Goal: Transaction & Acquisition: Purchase product/service

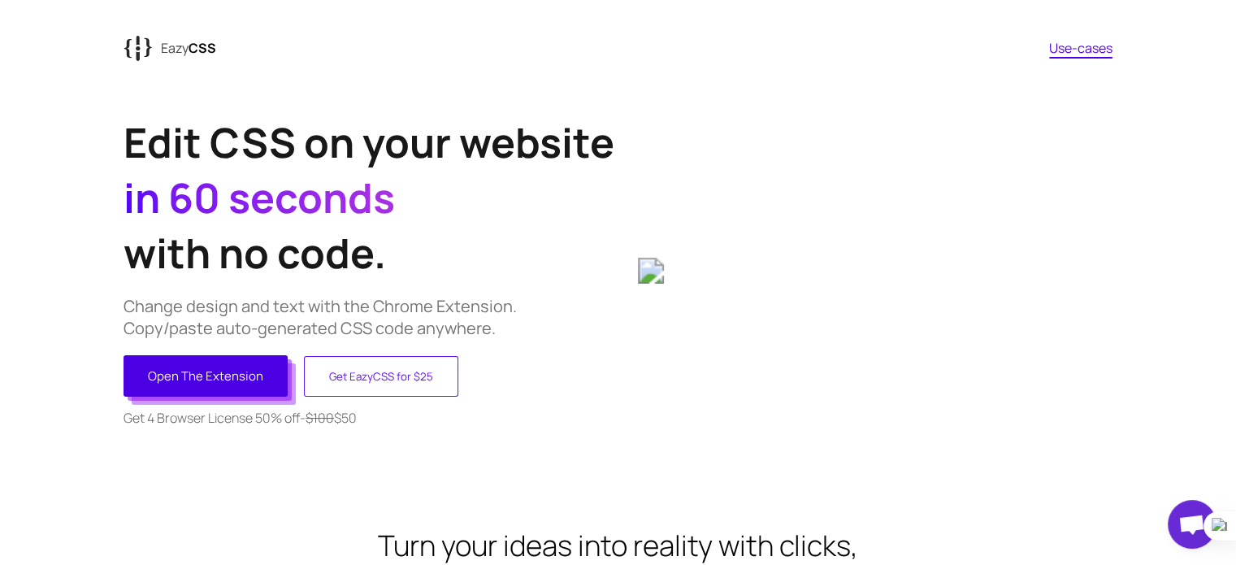
click at [264, 386] on button "Open The Extension" at bounding box center [205, 375] width 164 height 41
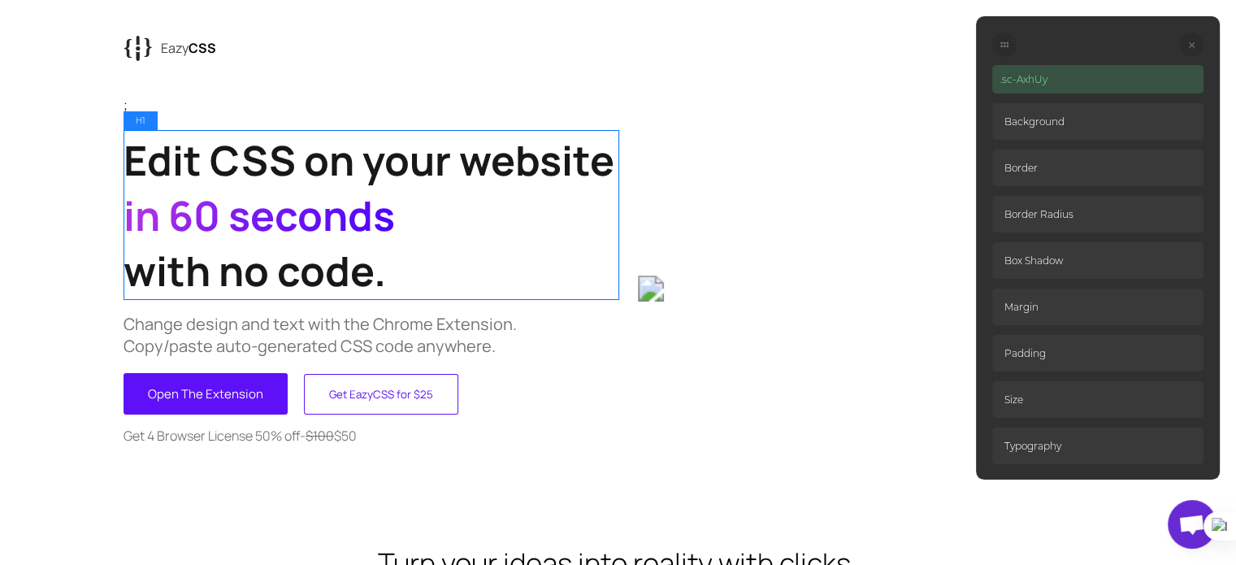
scroll to position [19, 0]
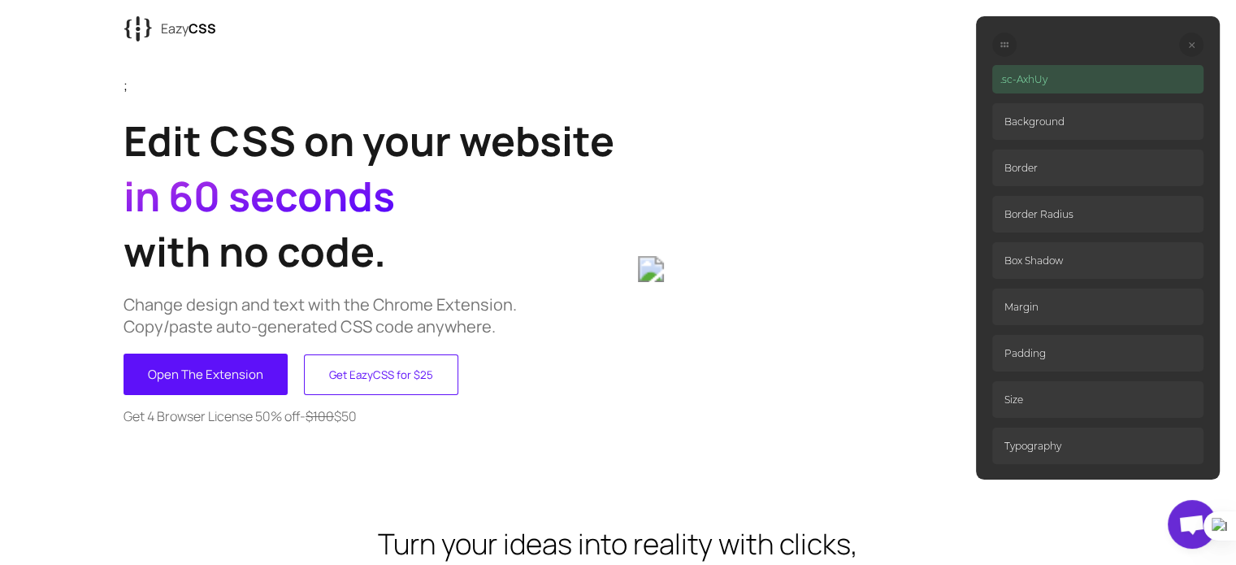
click at [1061, 120] on p "Background" at bounding box center [1097, 121] width 211 height 37
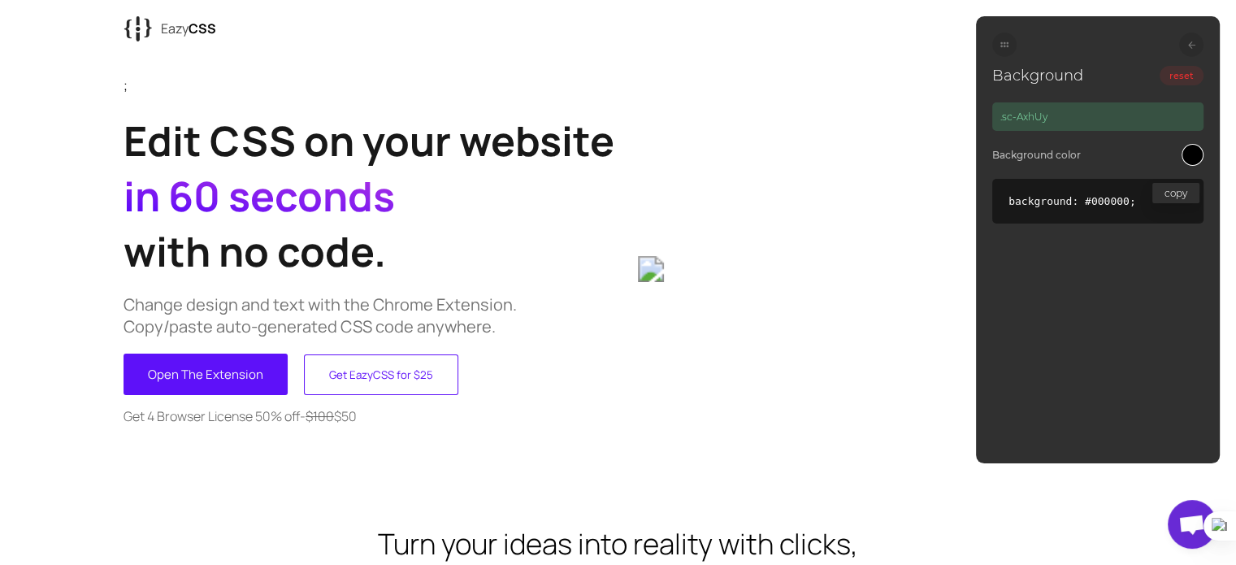
click at [1049, 76] on h1 "Background" at bounding box center [1037, 76] width 91 height 18
click at [999, 48] on div at bounding box center [1004, 44] width 24 height 24
click at [1027, 210] on code "copy background: #000000;" at bounding box center [1097, 201] width 211 height 45
click at [1032, 158] on p "Background color" at bounding box center [1036, 155] width 89 height 12
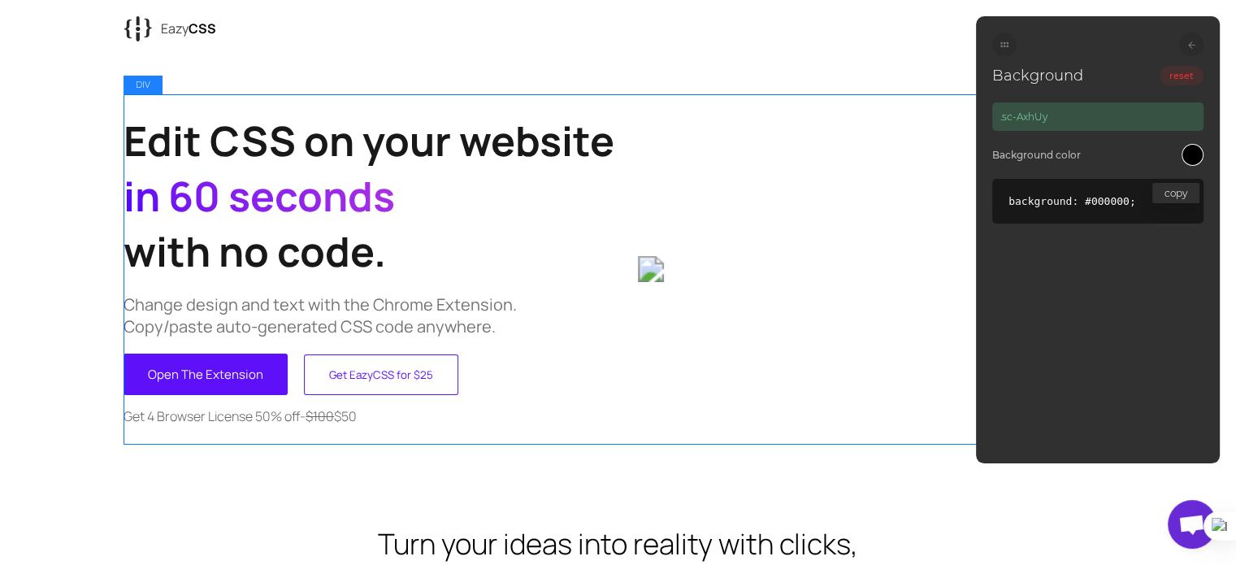
click at [634, 358] on div "Edit CSS on your website in 60 seconds with no code. Change design and text wit…" at bounding box center [617, 268] width 989 height 348
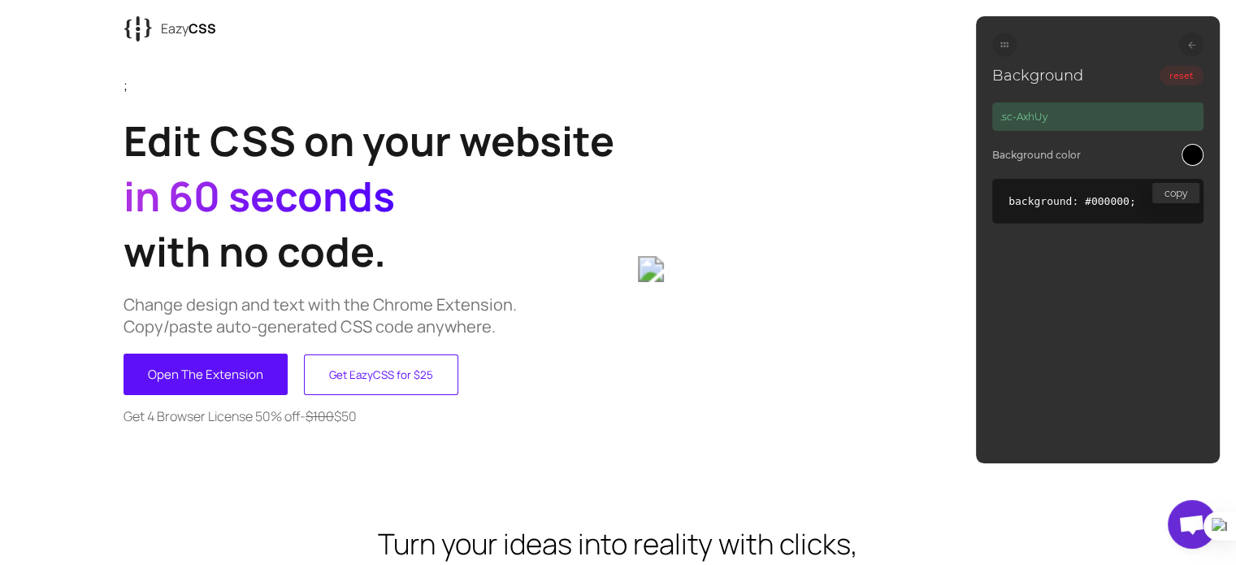
click at [1185, 44] on div at bounding box center [1191, 44] width 24 height 24
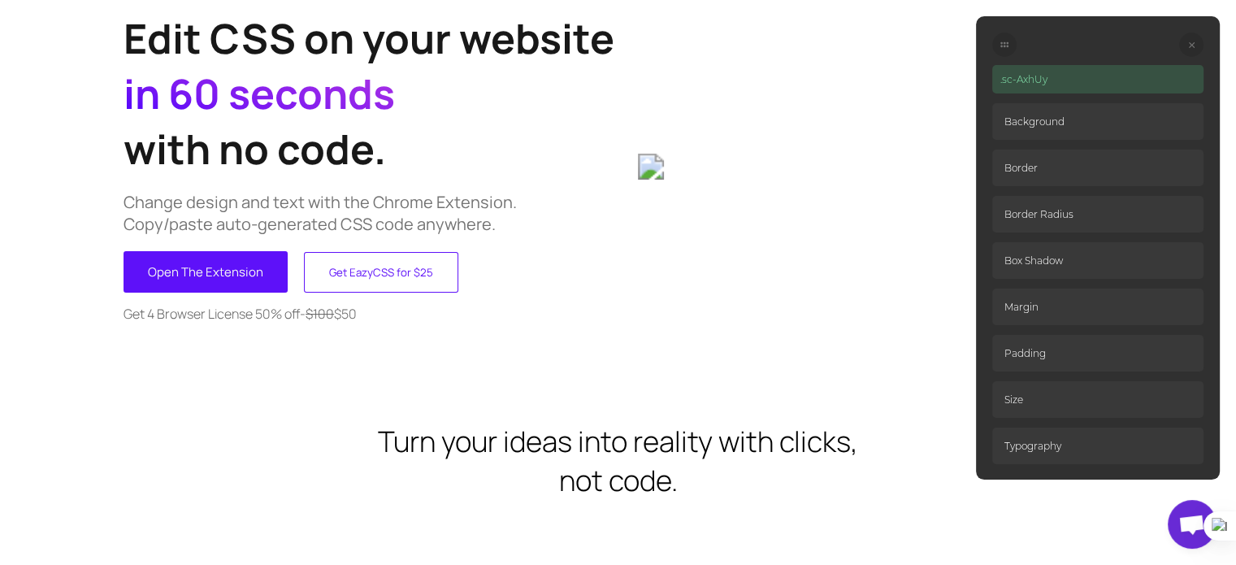
scroll to position [0, 0]
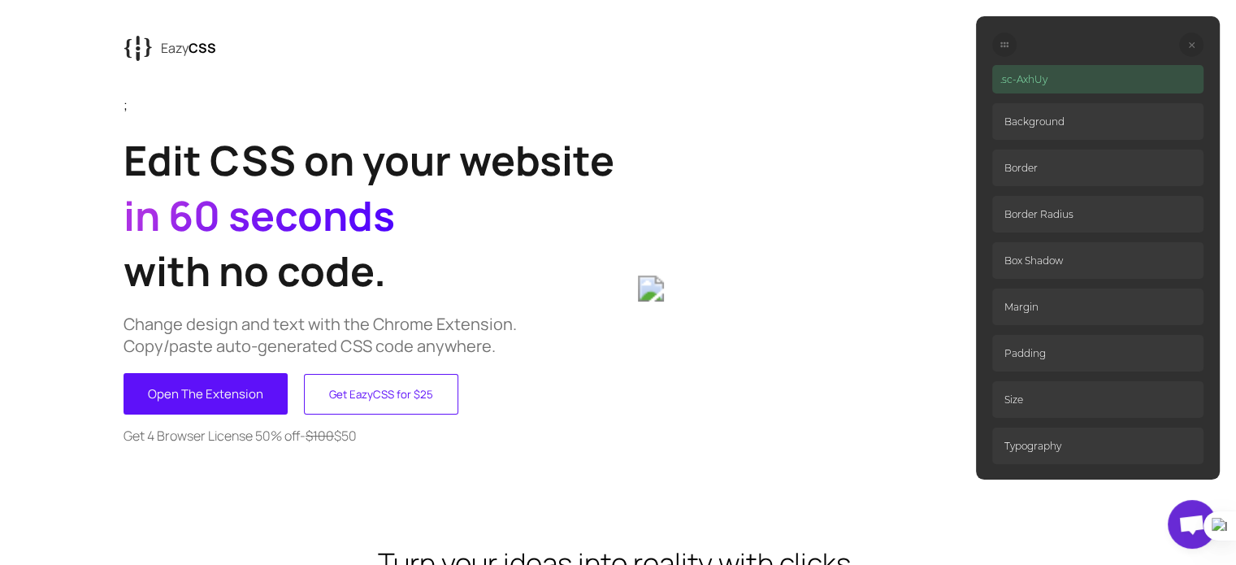
click at [1056, 223] on p "Border Radius" at bounding box center [1097, 214] width 211 height 37
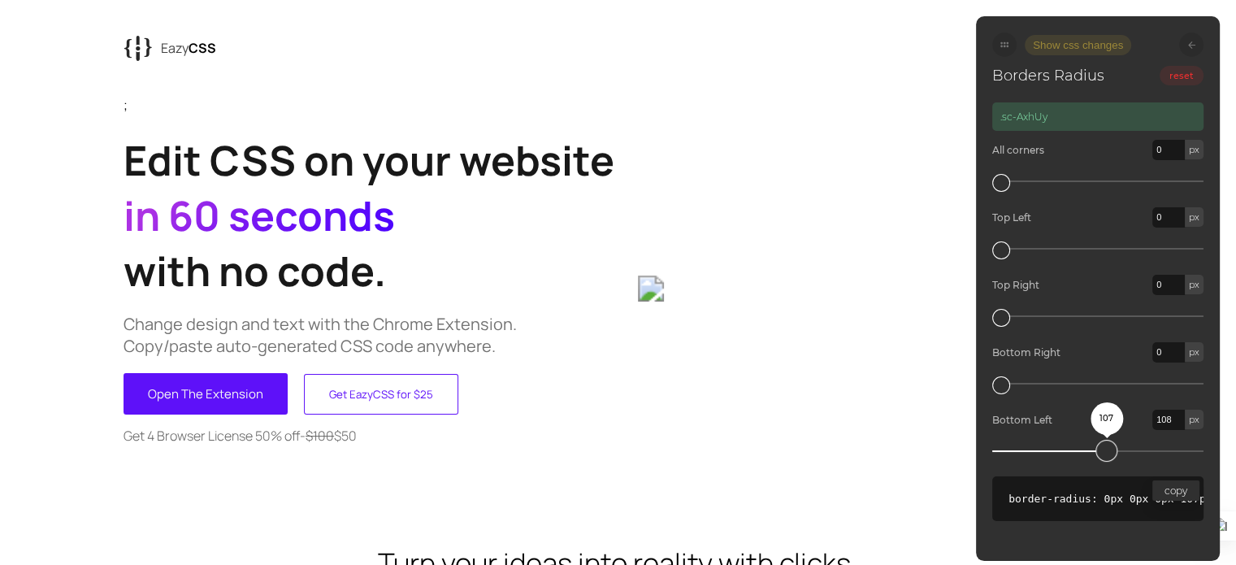
drag, startPoint x: 1006, startPoint y: 440, endPoint x: 1110, endPoint y: 439, distance: 104.8
click at [1110, 439] on div "107" at bounding box center [1106, 450] width 22 height 22
type input "0"
drag, startPoint x: 1110, startPoint y: 439, endPoint x: 937, endPoint y: 454, distance: 173.6
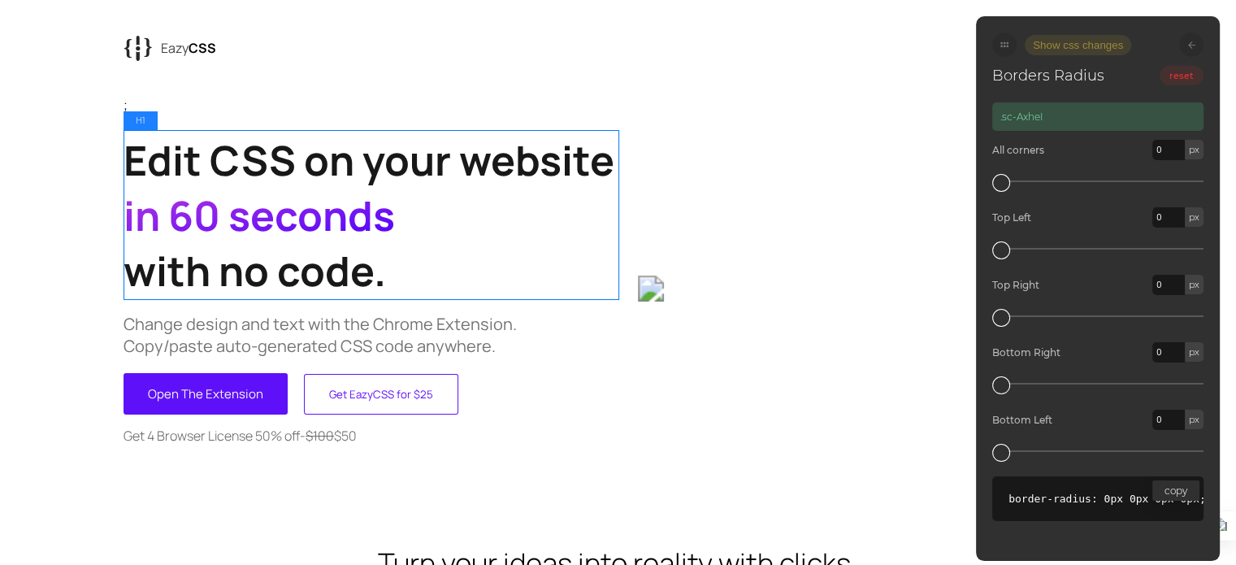
click at [489, 162] on h1 "Edit CSS on your website in 60 seconds with no code." at bounding box center [370, 215] width 494 height 166
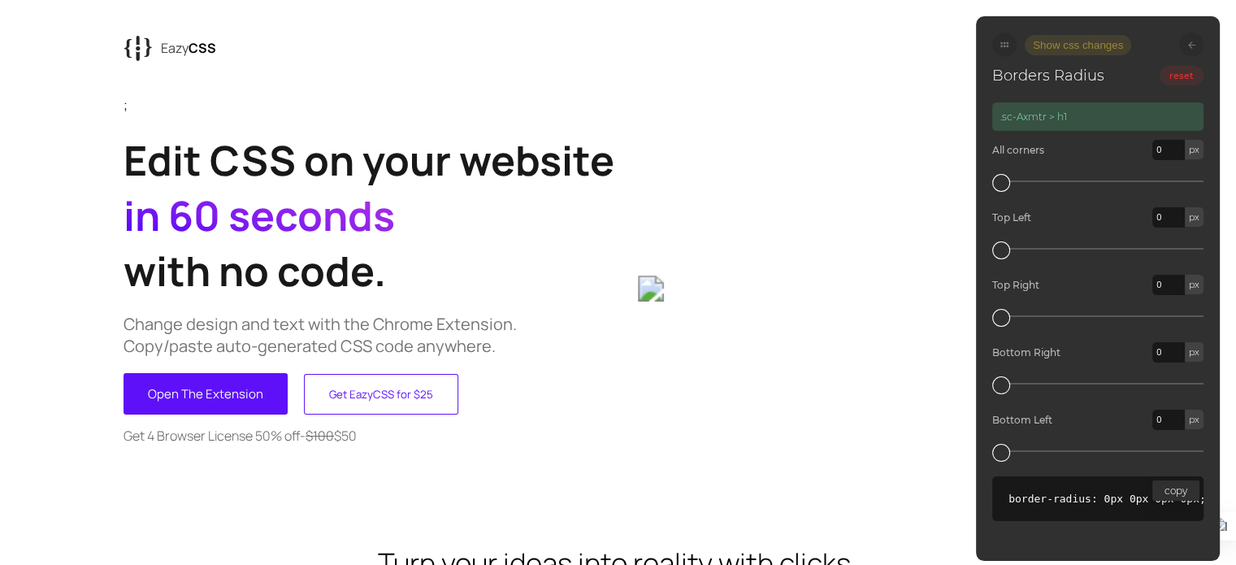
click at [1193, 41] on icon at bounding box center [1191, 44] width 7 height 7
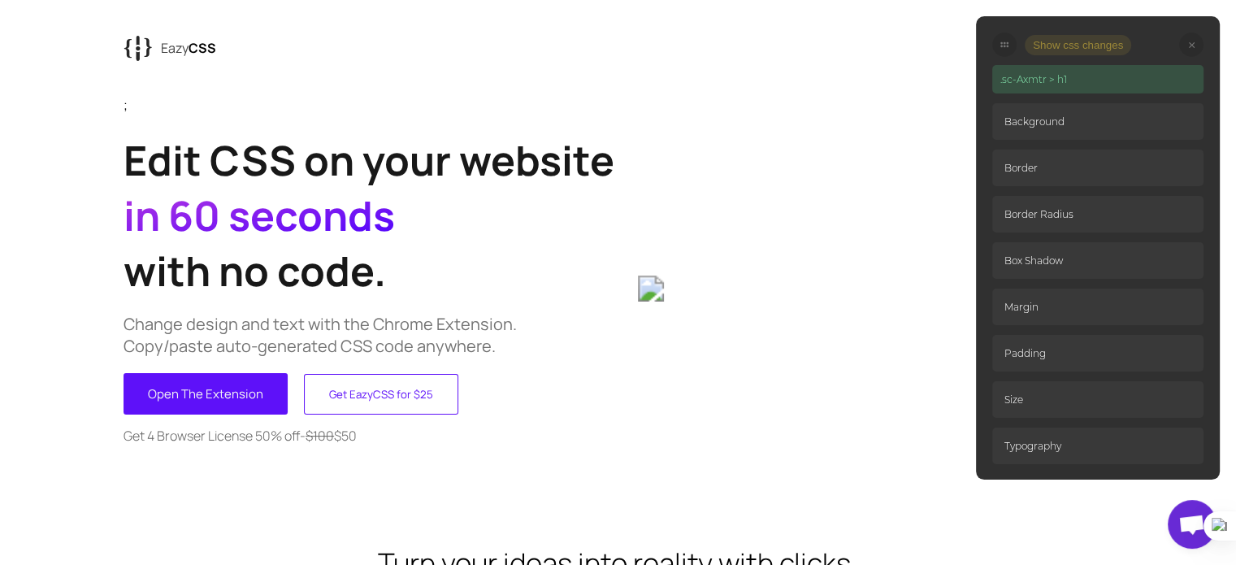
click at [1024, 405] on p "Size" at bounding box center [1097, 399] width 211 height 37
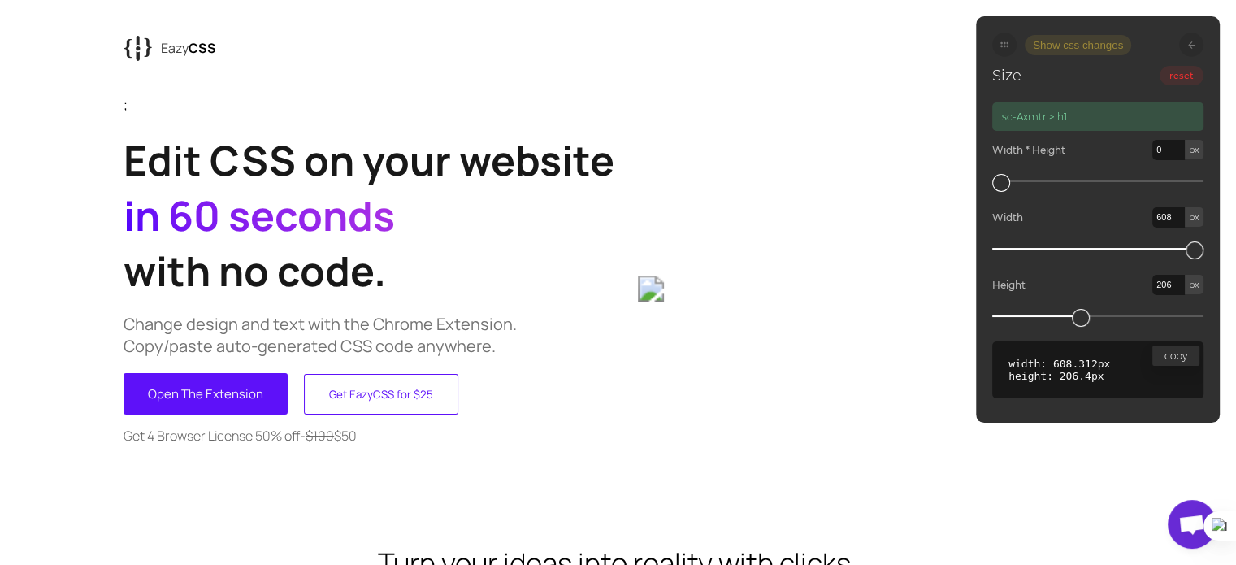
drag, startPoint x: 1017, startPoint y: 181, endPoint x: 1068, endPoint y: 178, distance: 51.3
click at [1068, 178] on div "Size reset .sc-Axmtr > h1 Width * Height 0 px Width 608 px Height 206 px copy w…" at bounding box center [1097, 227] width 211 height 341
type input "17"
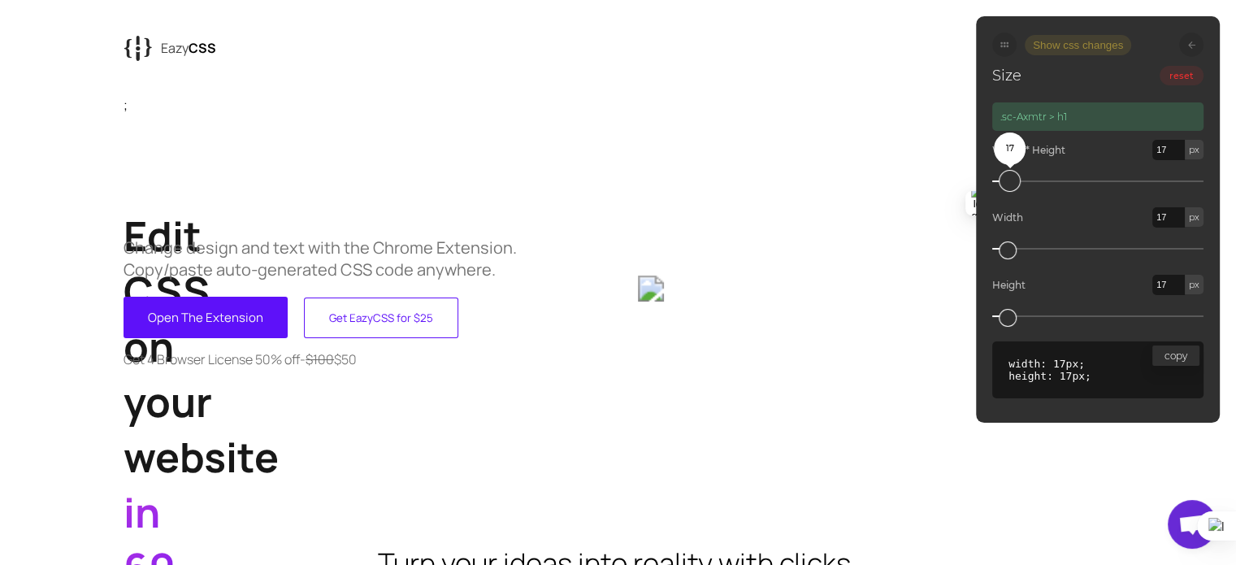
type input "25"
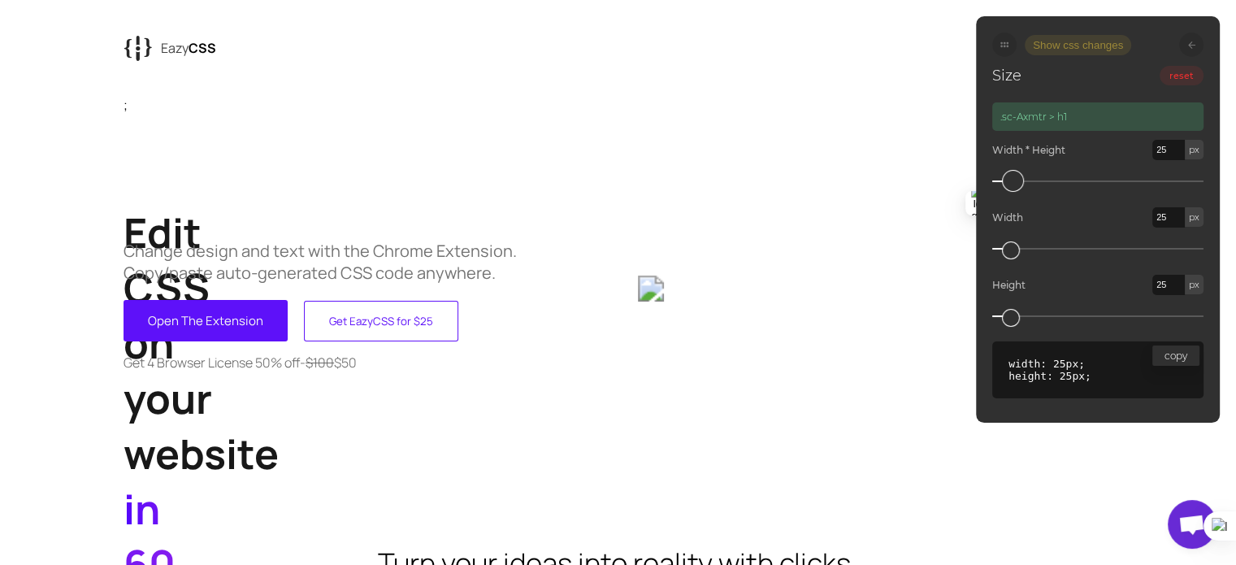
click at [1025, 206] on div "Width 25 px" at bounding box center [1097, 216] width 211 height 37
type input "30"
type input "45"
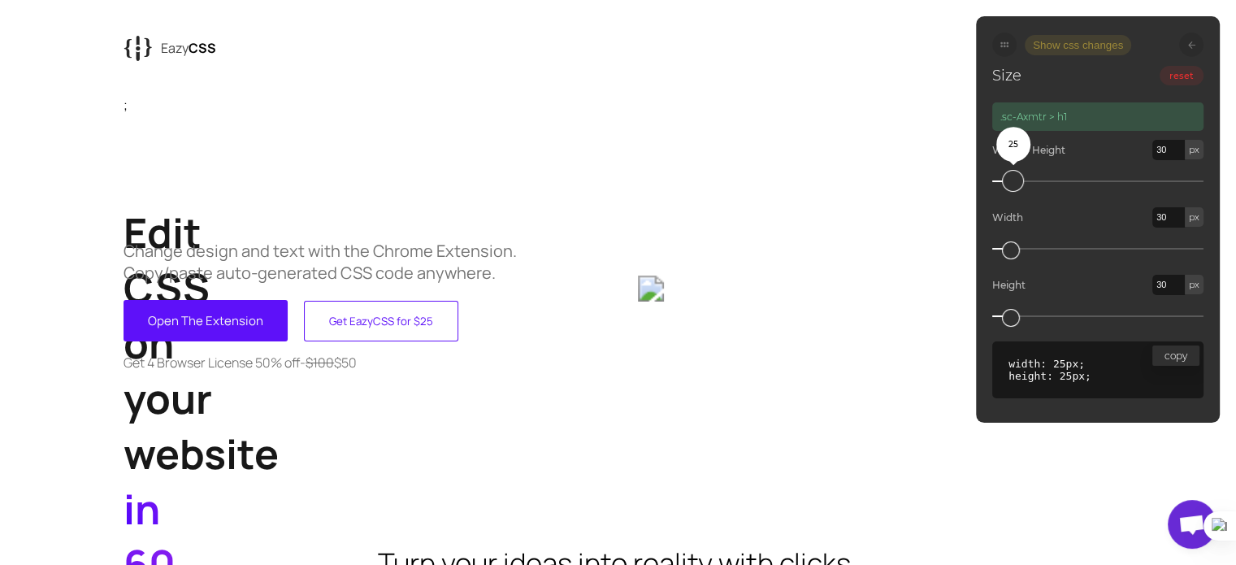
type input "45"
type input "59"
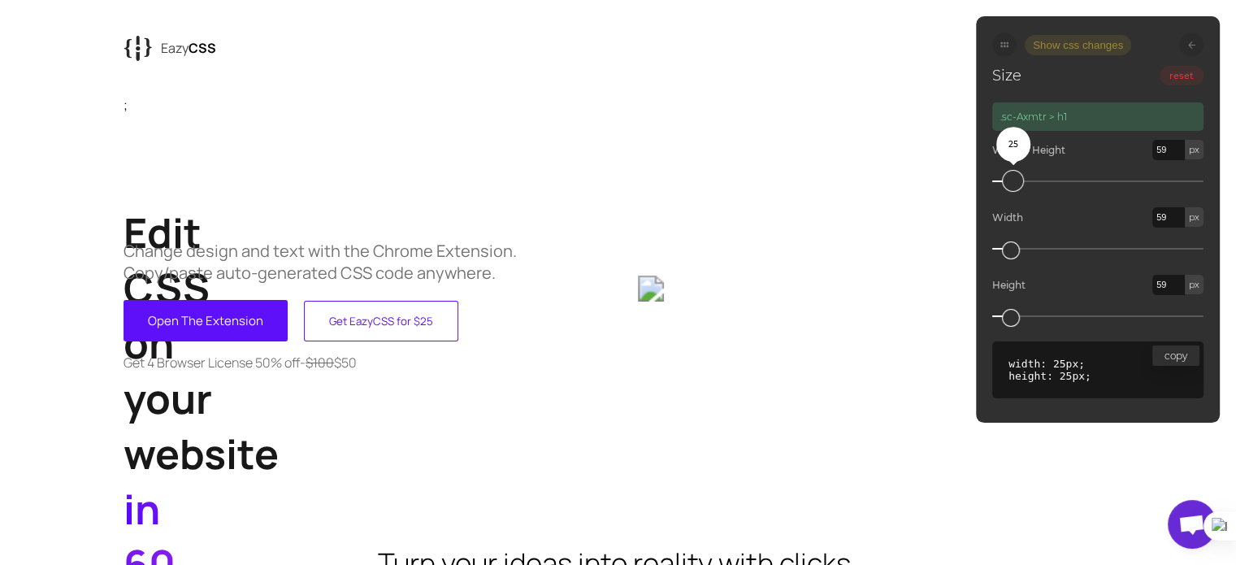
type input "74"
type input "81"
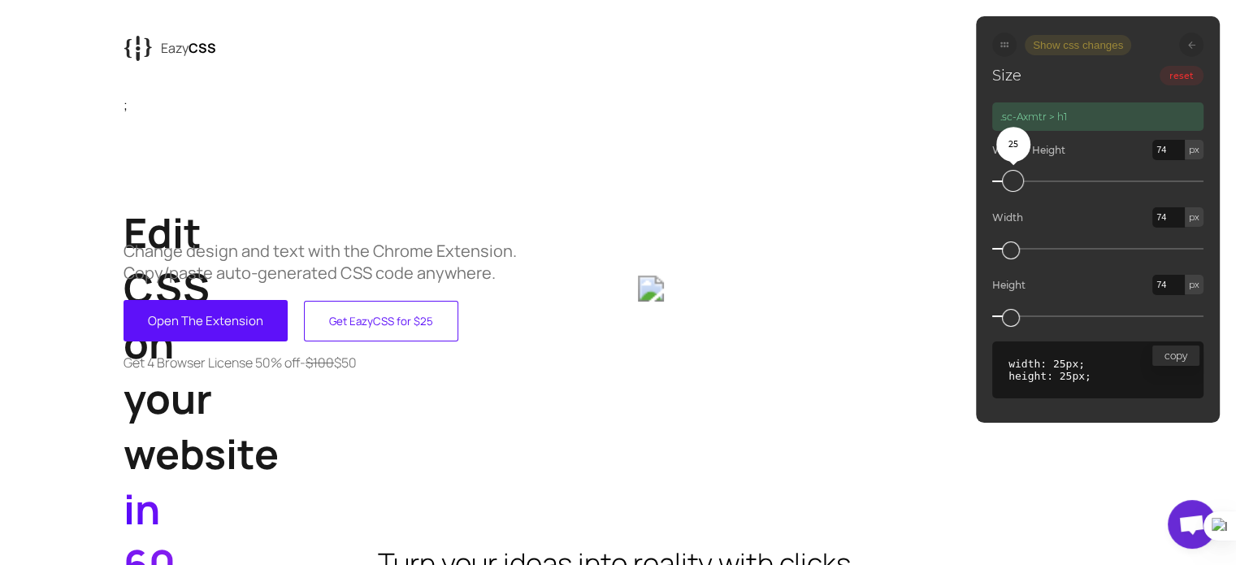
type input "81"
type input "86"
type input "92"
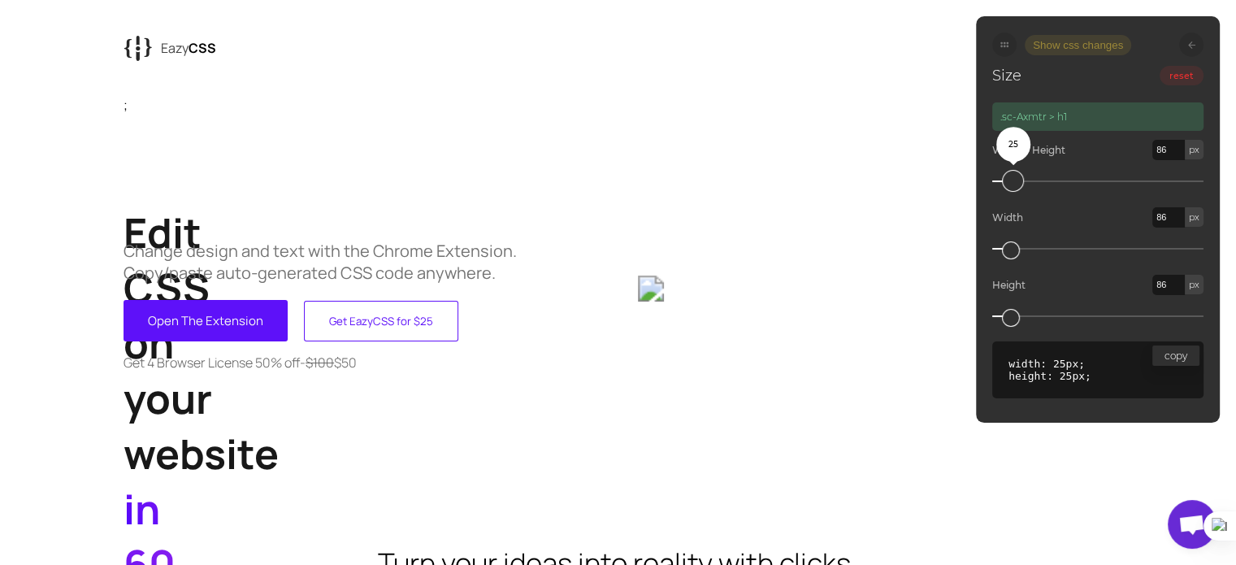
type input "92"
type input "104"
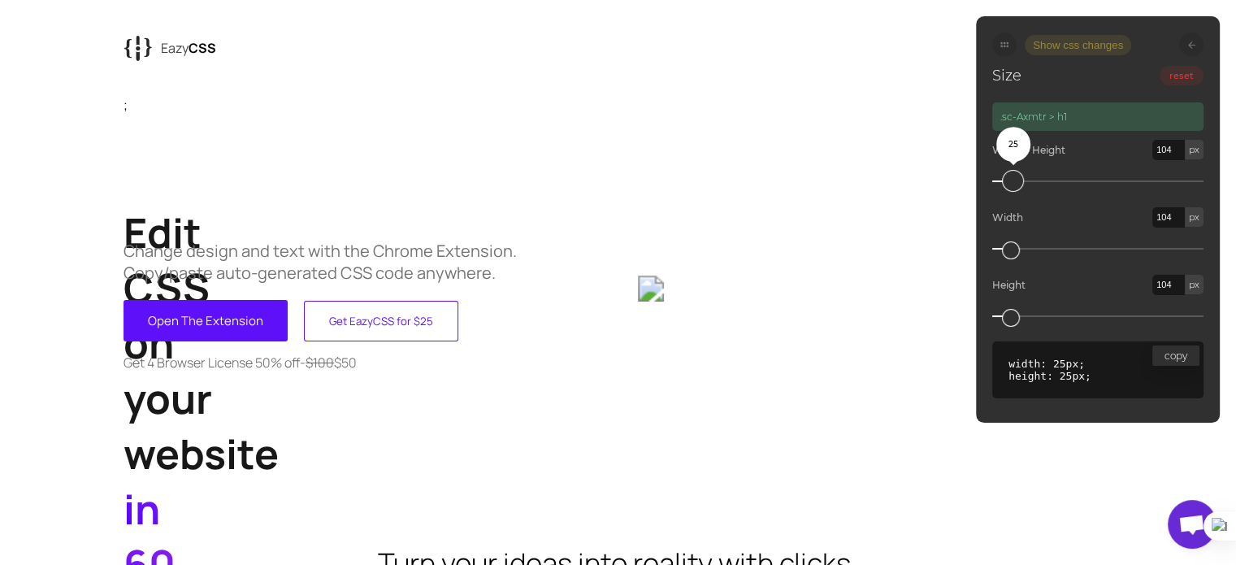
type input "113"
type input "123"
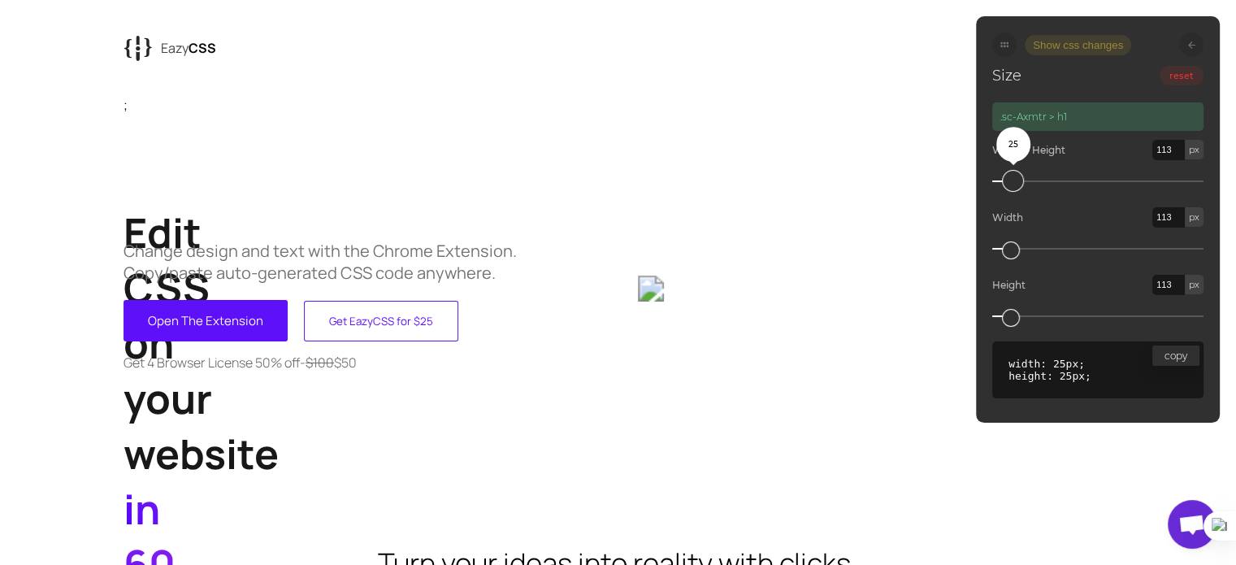
type input "123"
type input "129"
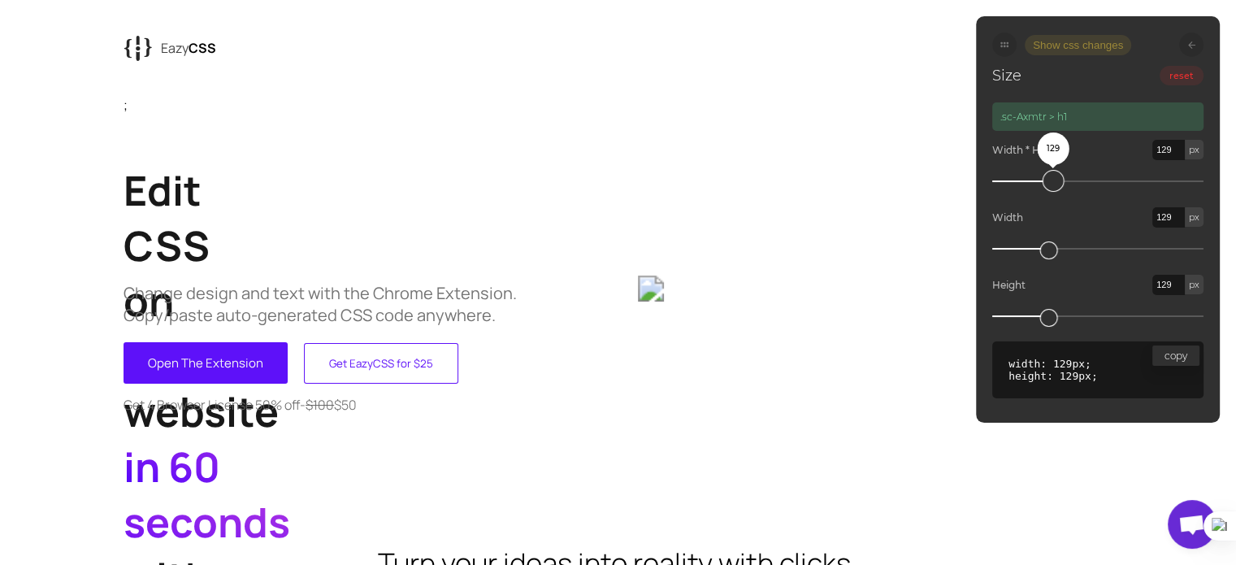
type input "131"
type input "138"
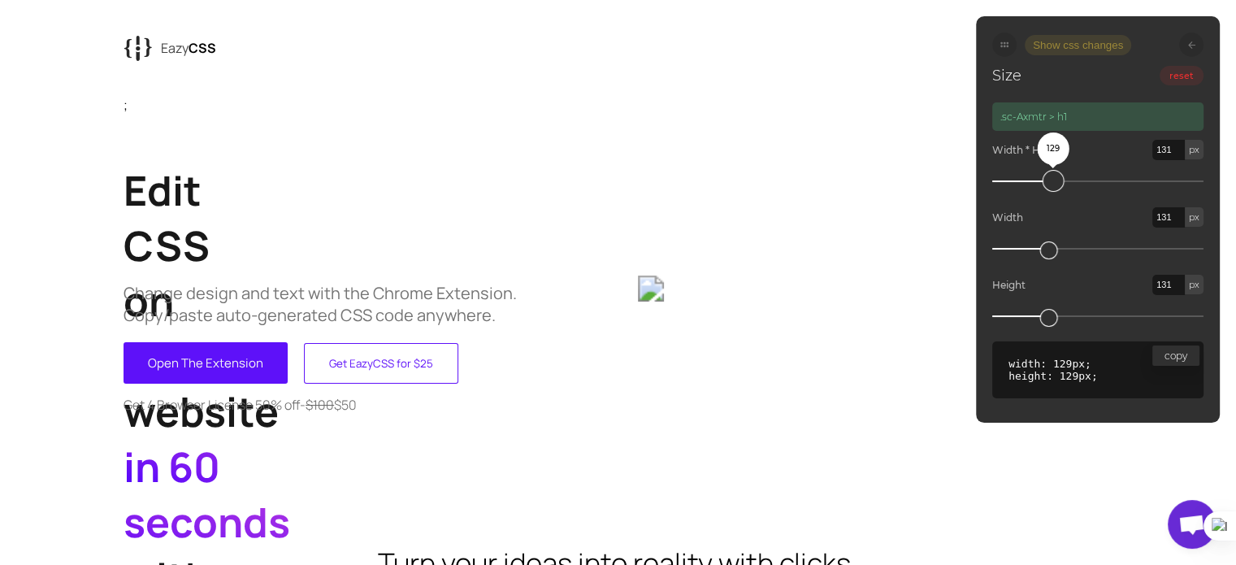
type input "138"
type input "141"
type input "143"
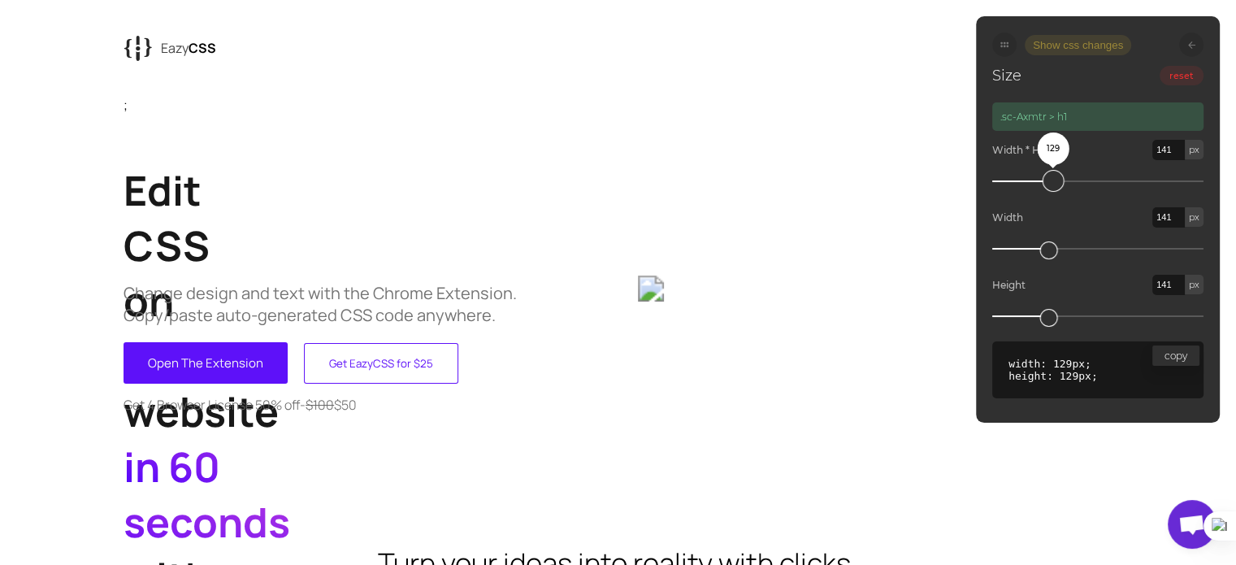
type input "143"
type input "145"
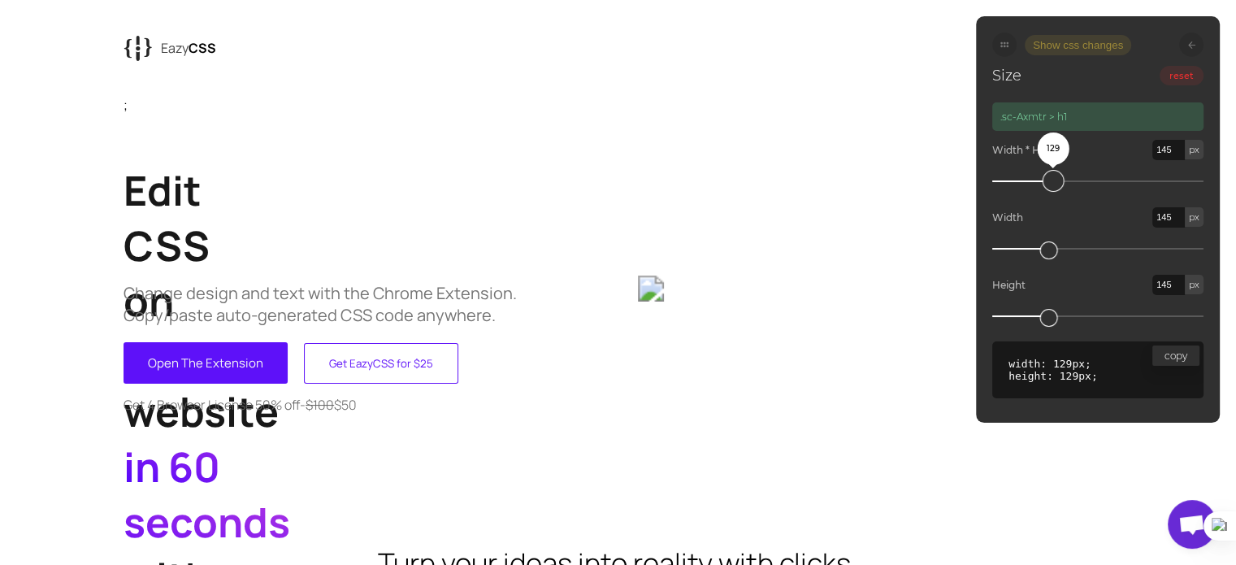
type input "146"
drag, startPoint x: 1040, startPoint y: 180, endPoint x: 1062, endPoint y: 181, distance: 22.8
click at [1062, 181] on div "129" at bounding box center [1053, 181] width 22 height 22
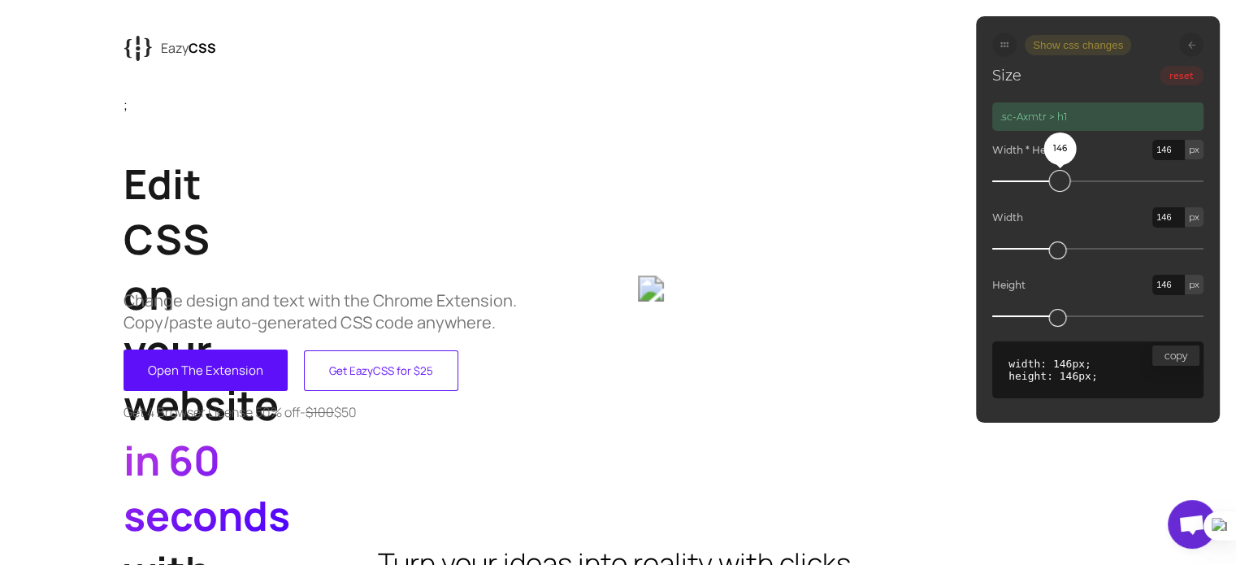
type input "154"
type input "168"
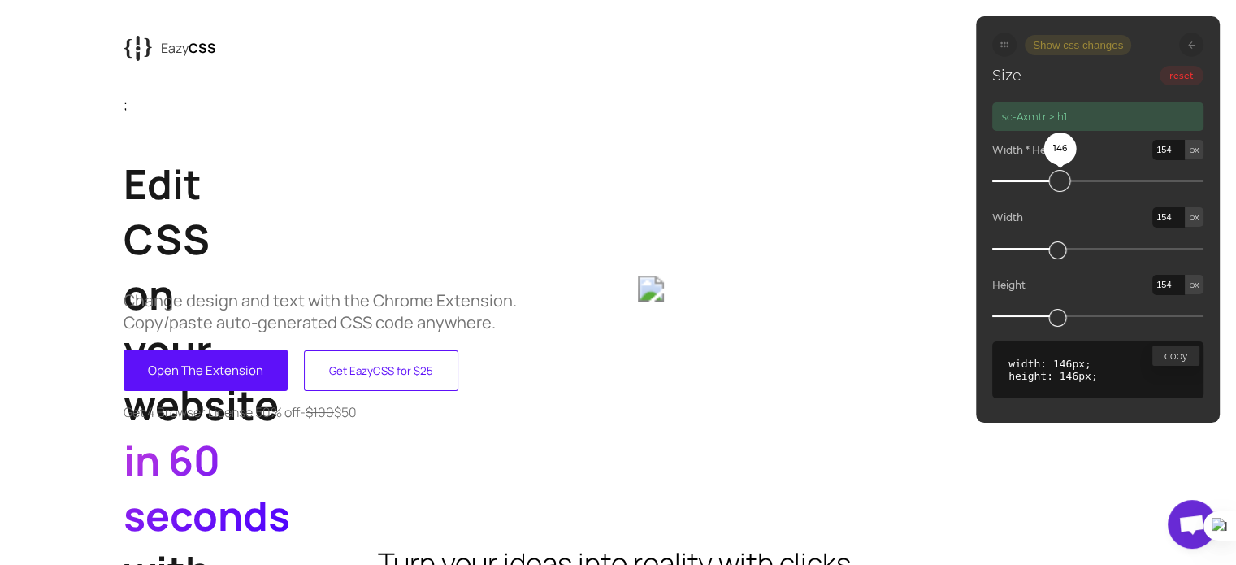
type input "168"
type input "181"
type input "188"
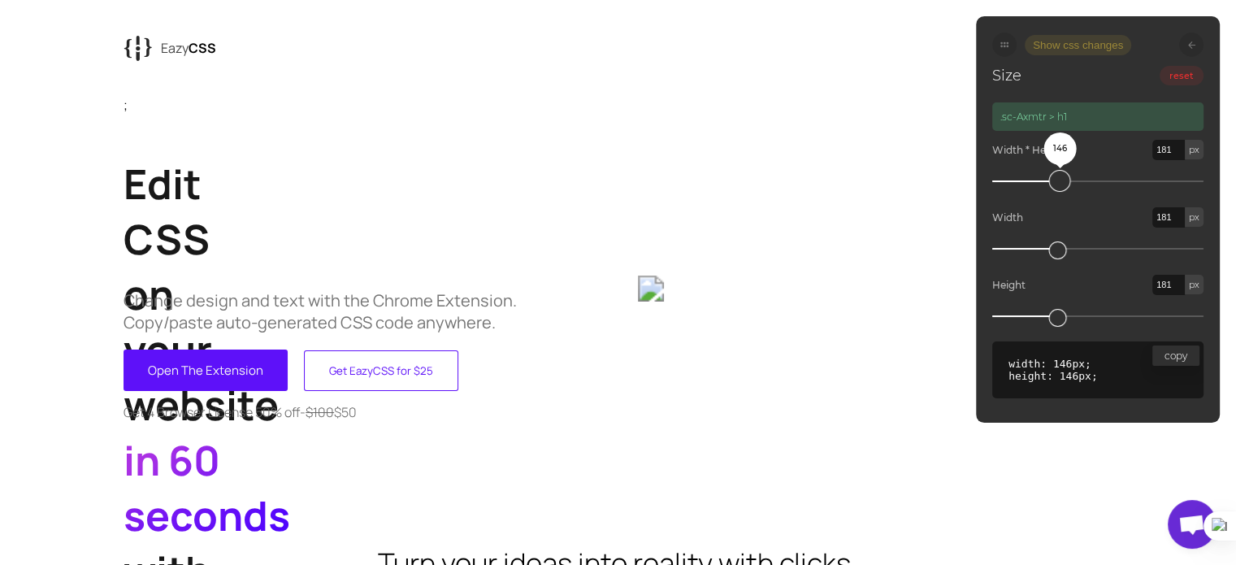
type input "188"
type input "193"
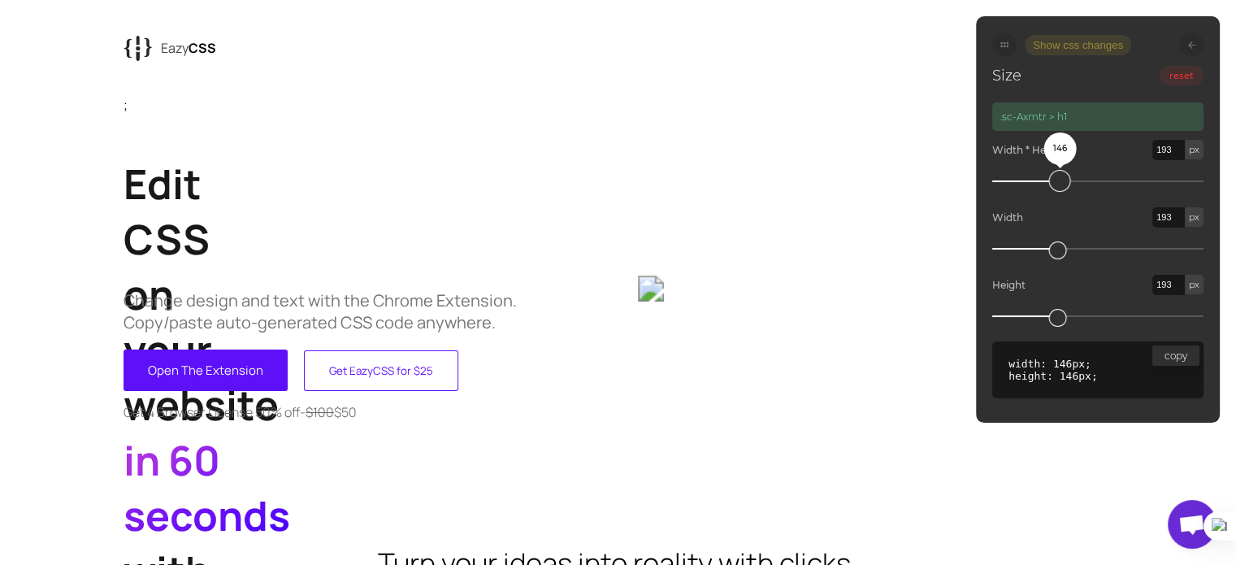
type input "200"
type input "212"
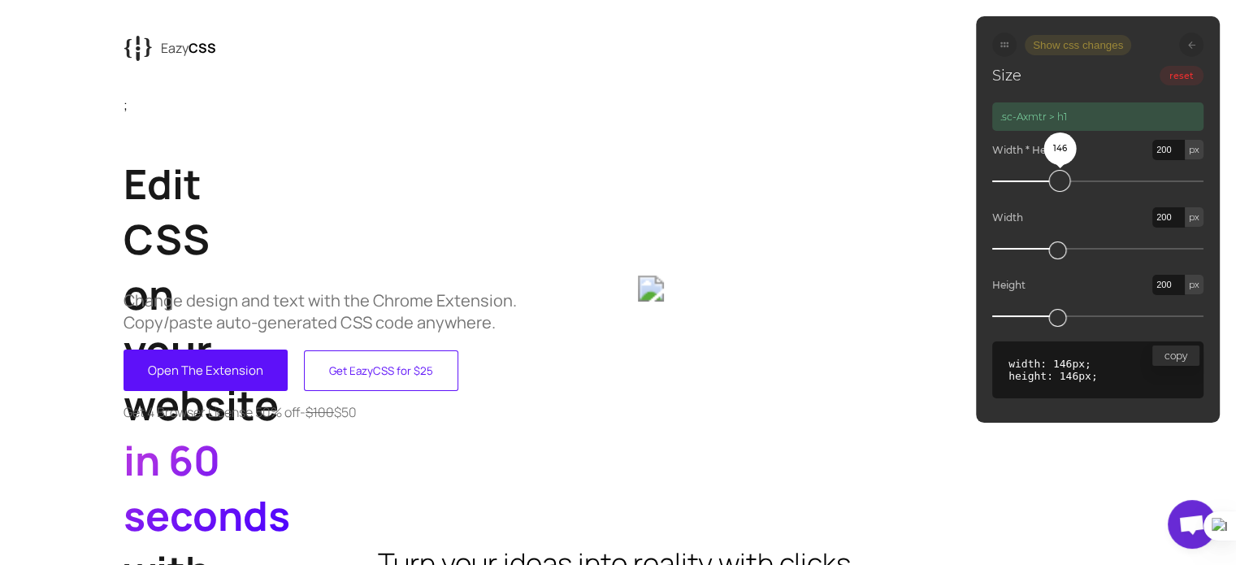
type input "212"
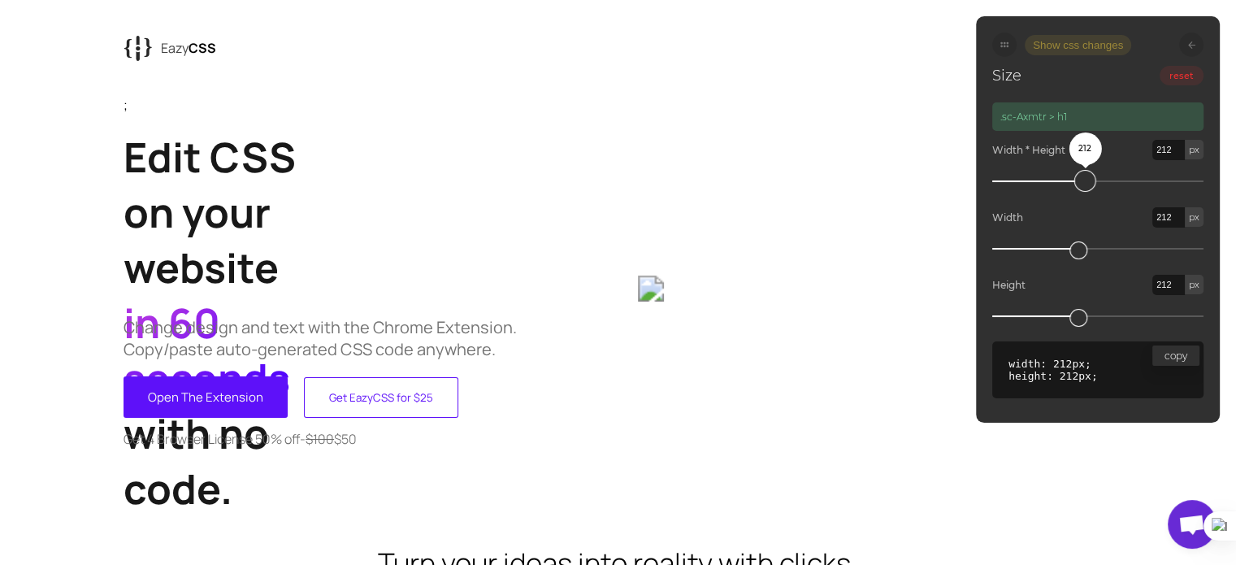
type input "220"
type input "235"
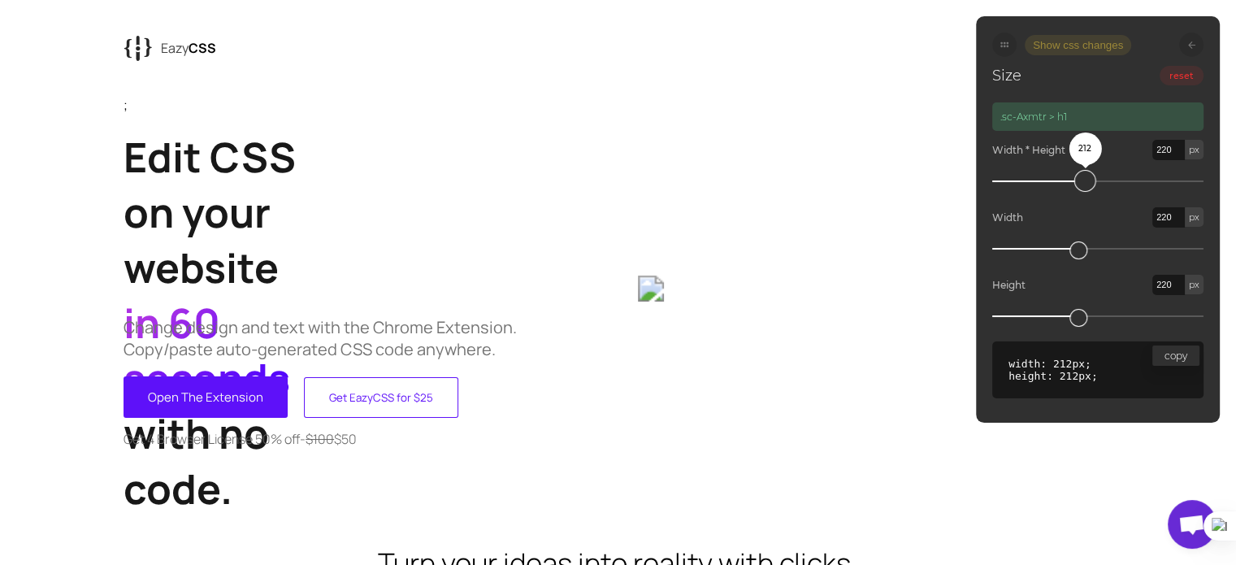
type input "235"
type input "247"
type input "260"
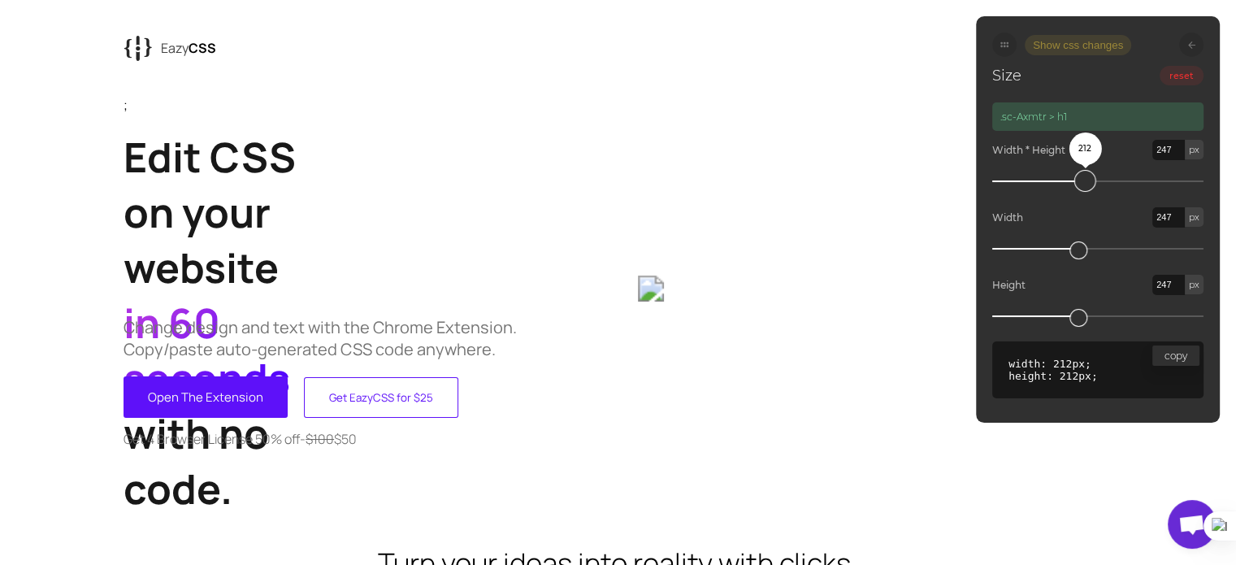
type input "260"
type input "265"
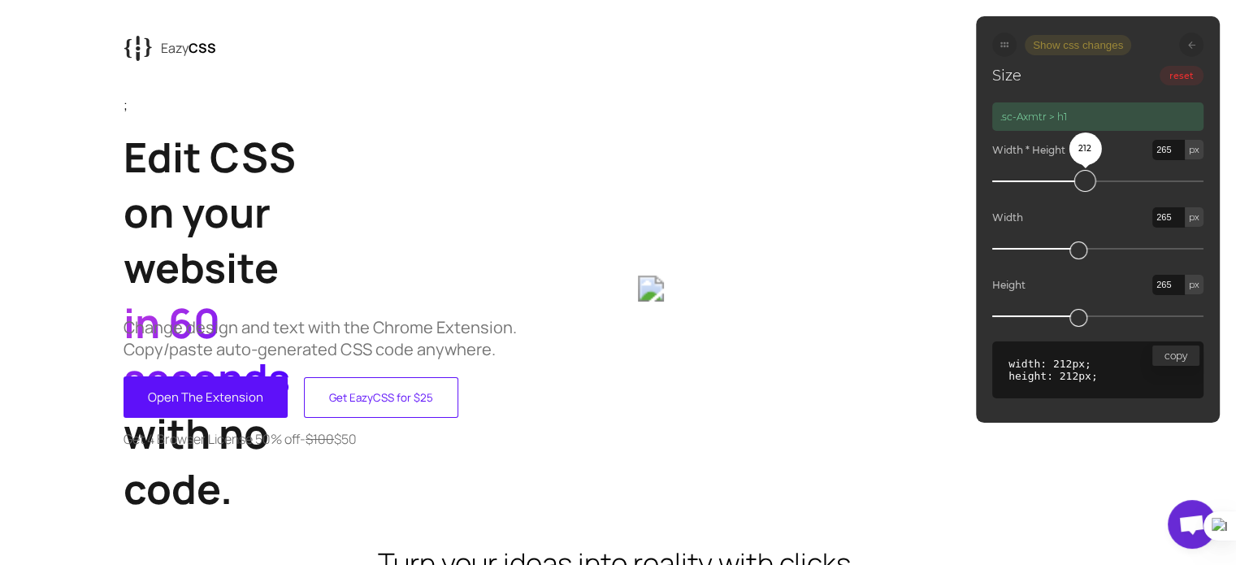
type input "267"
type input "269"
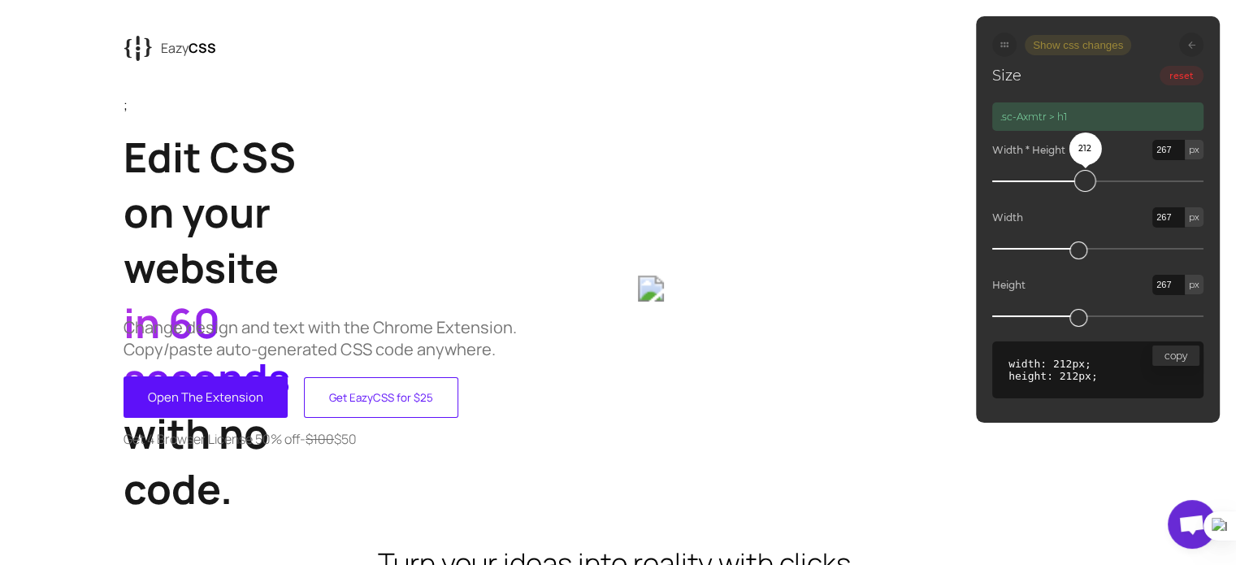
type input "269"
type input "270"
type input "275"
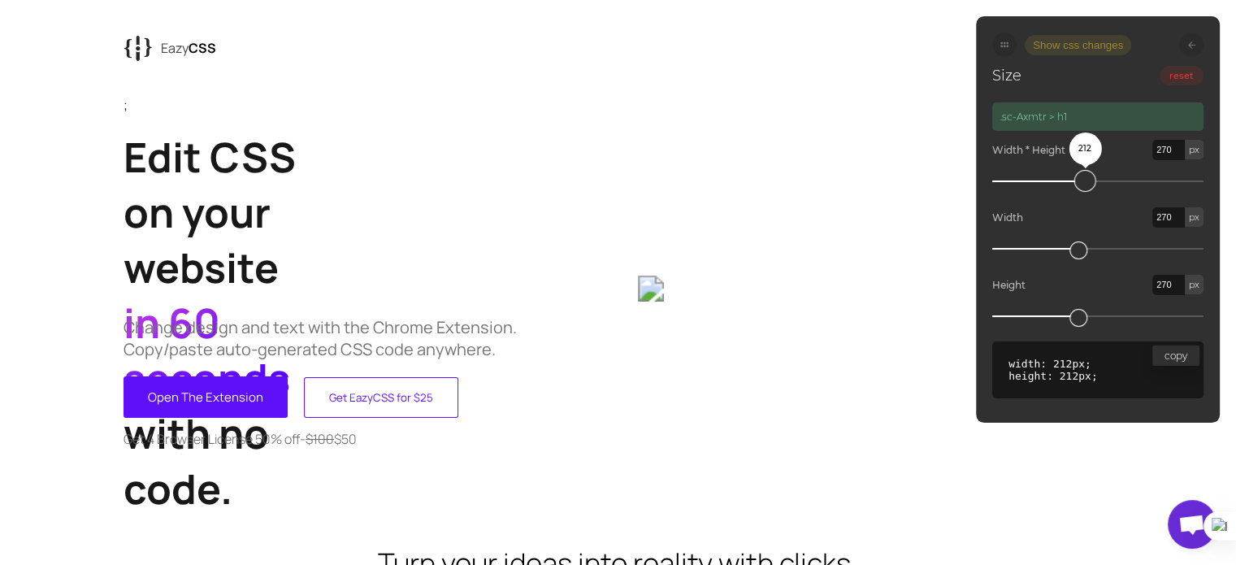
type input "275"
type input "280"
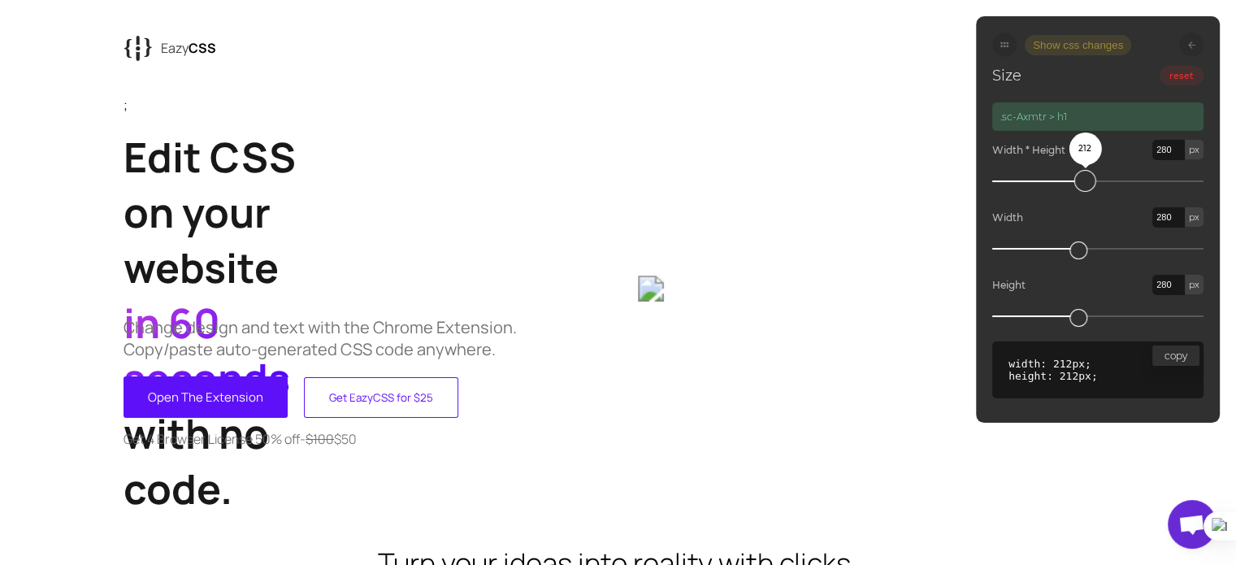
type input "282"
type input "287"
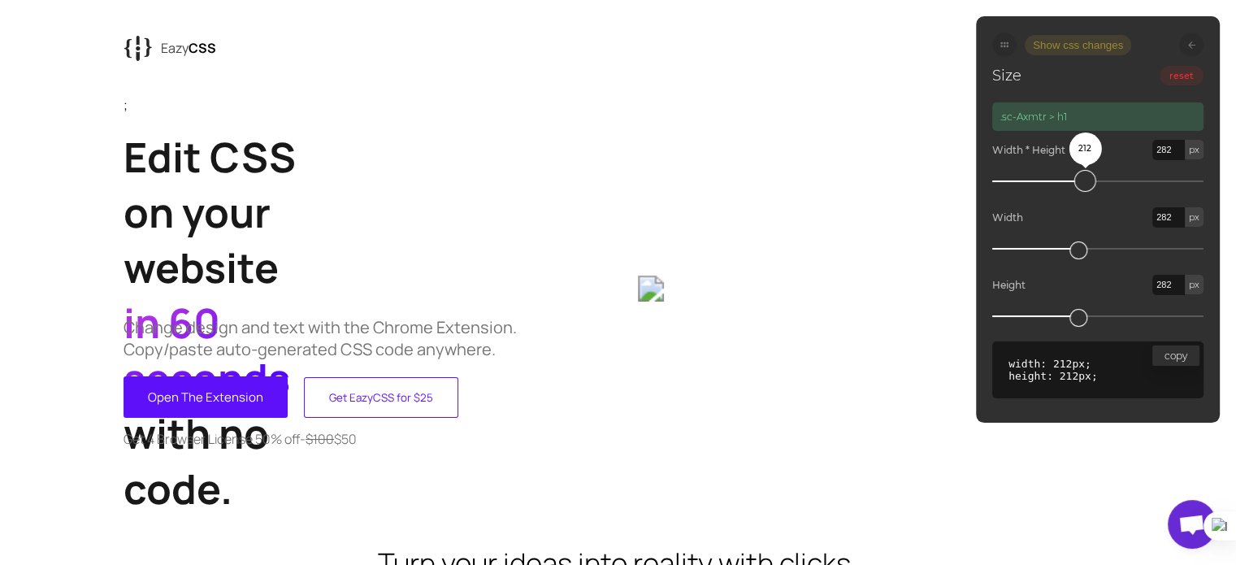
type input "287"
type input "289"
type input "291"
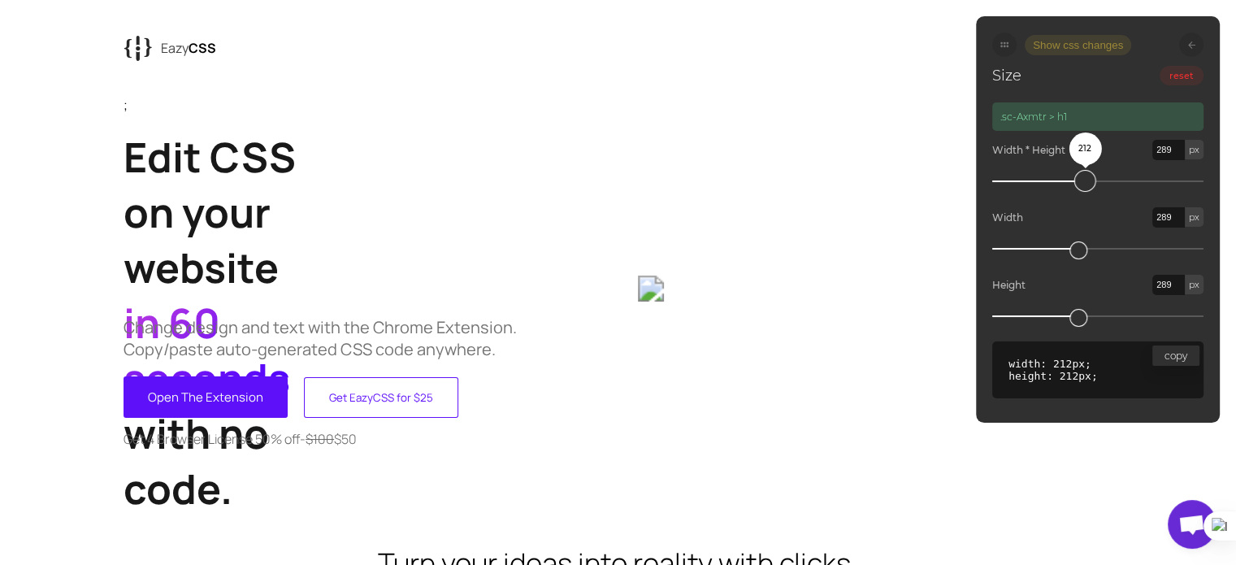
type input "291"
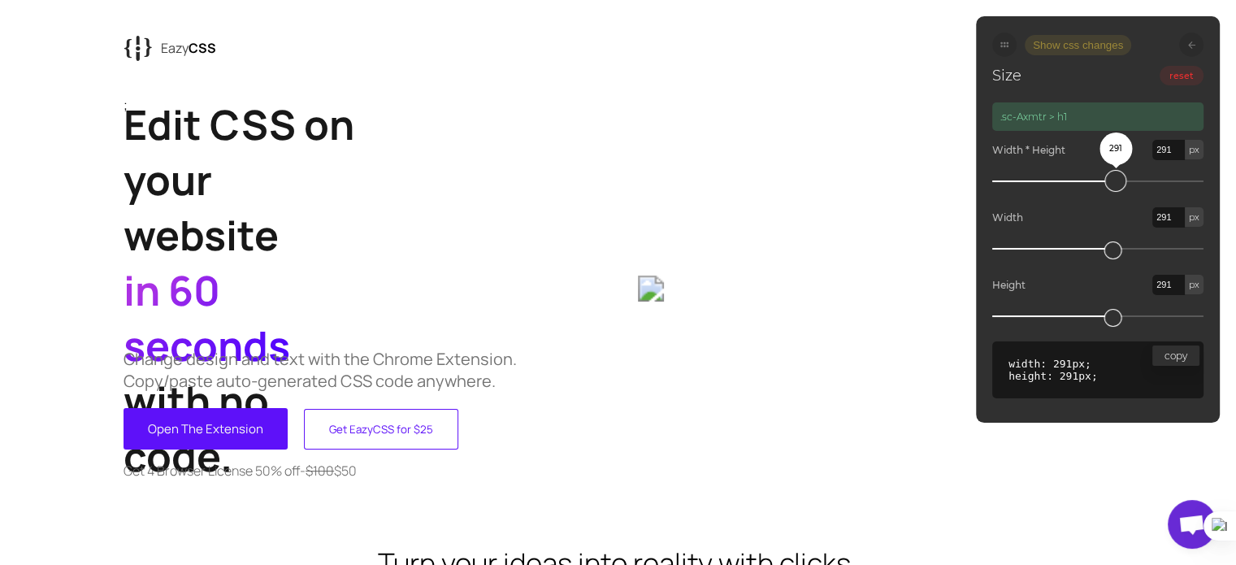
type input "294"
type input "302"
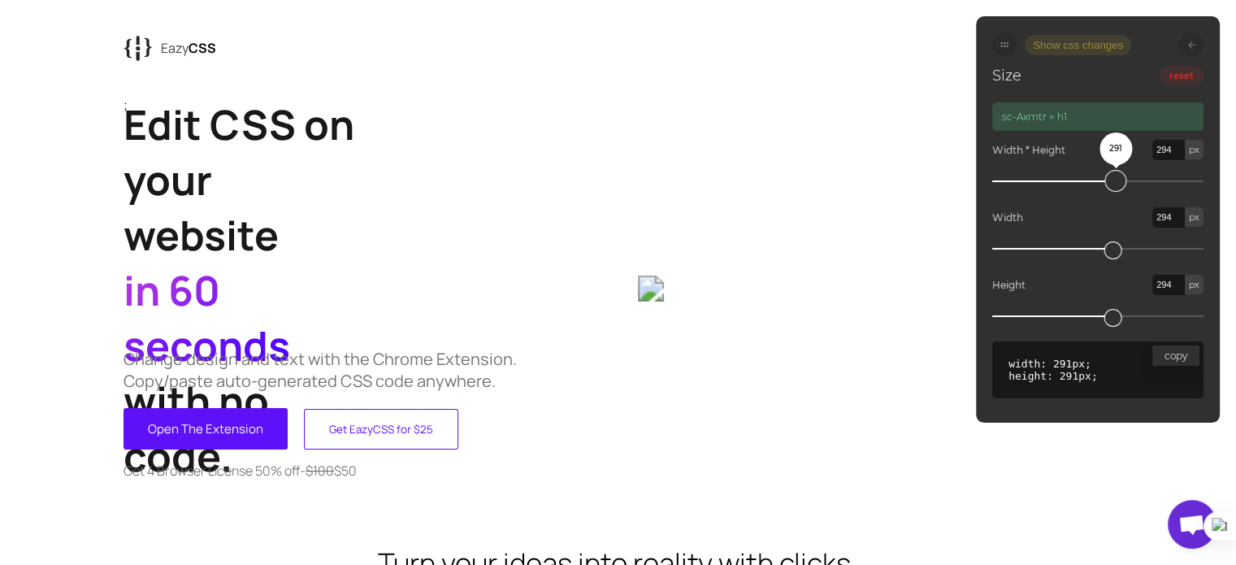
type input "302"
type input "309"
type input "314"
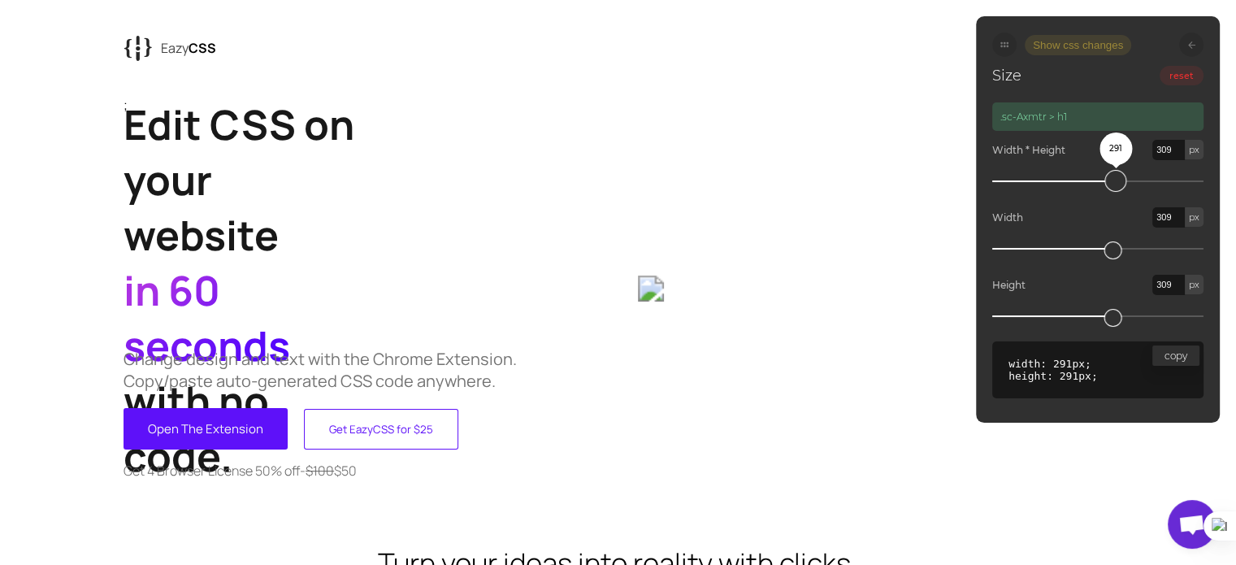
type input "314"
type input "321"
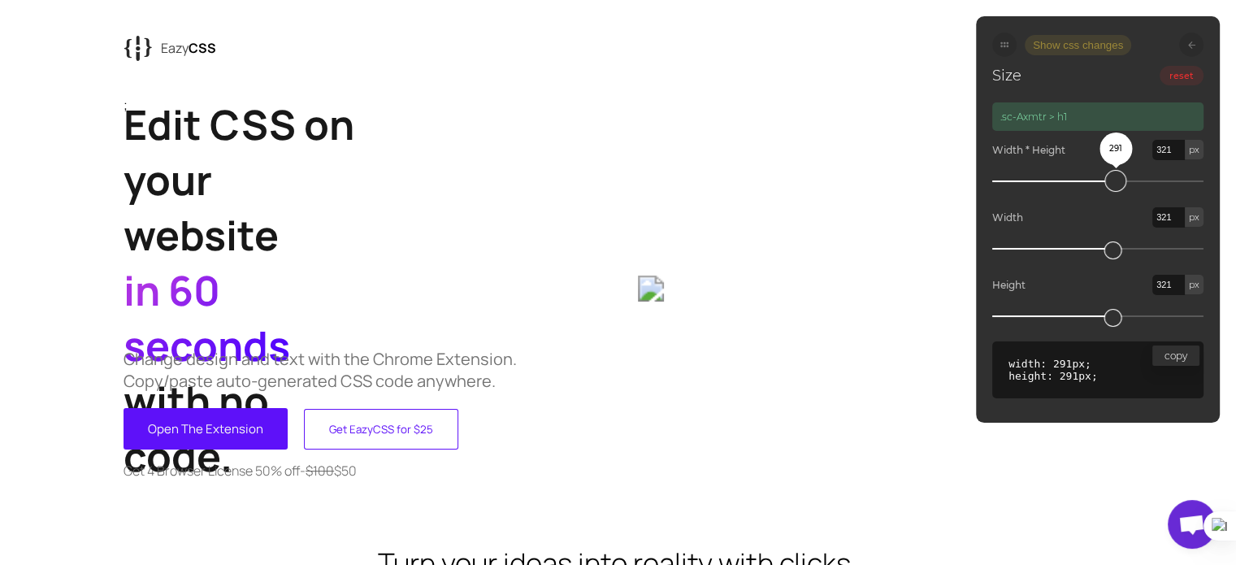
type input "322"
type input "324"
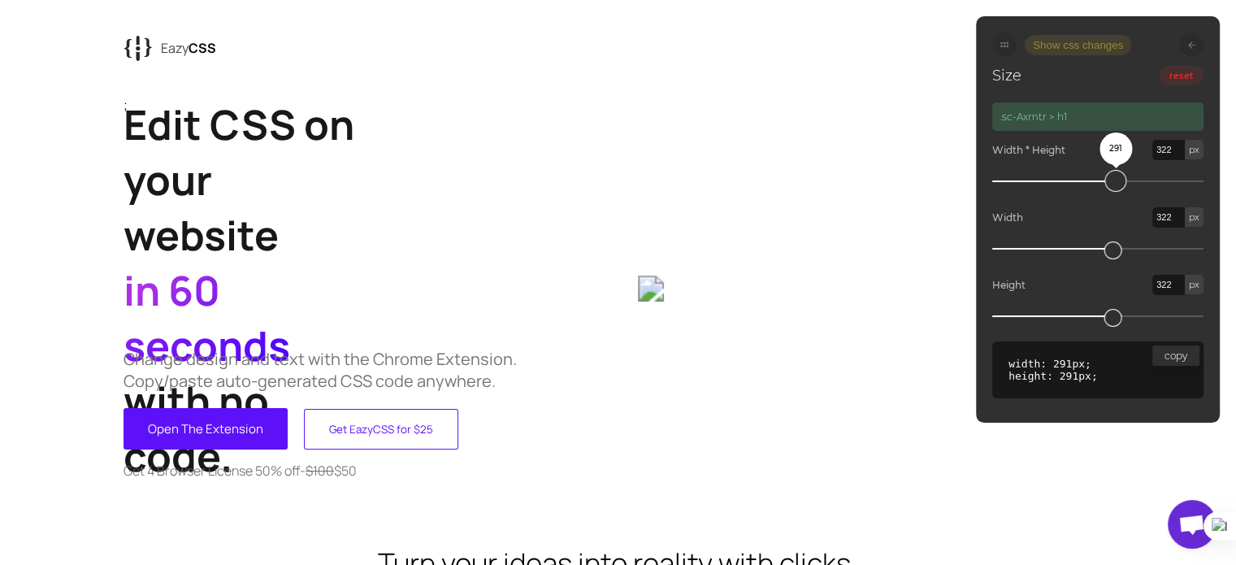
type input "324"
type input "326"
type input "329"
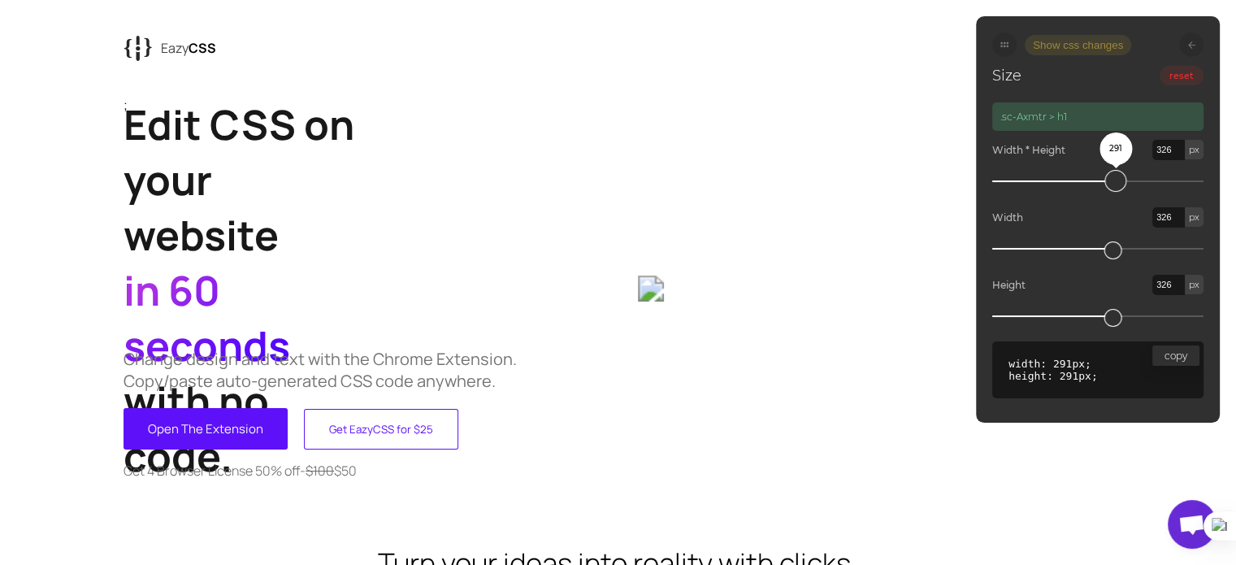
type input "329"
type input "334"
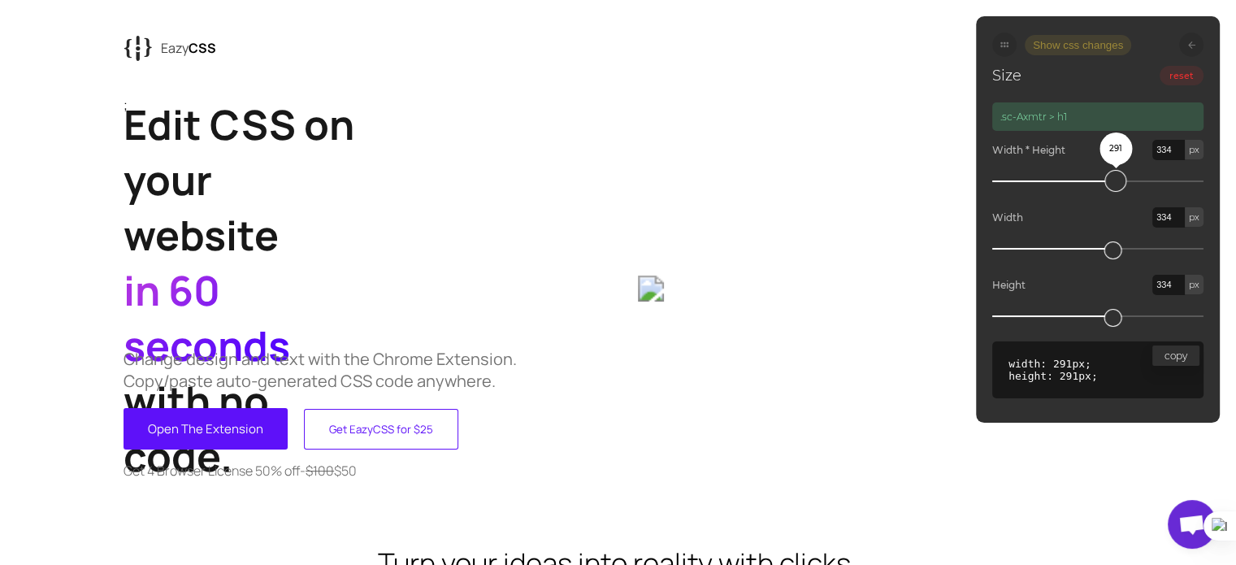
type input "339"
type input "343"
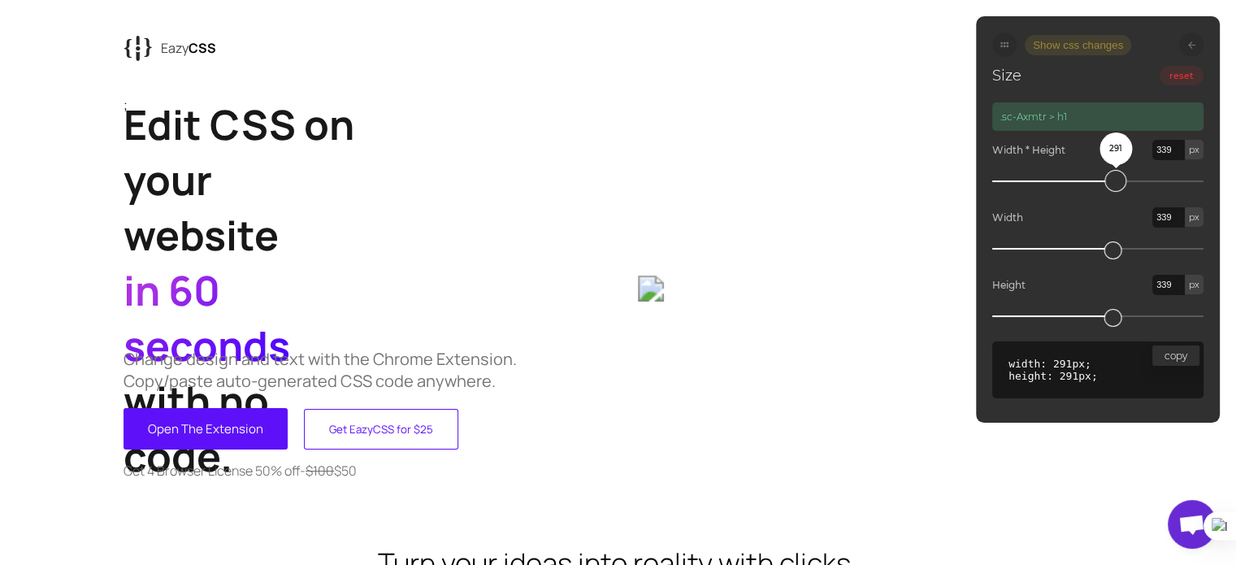
type input "343"
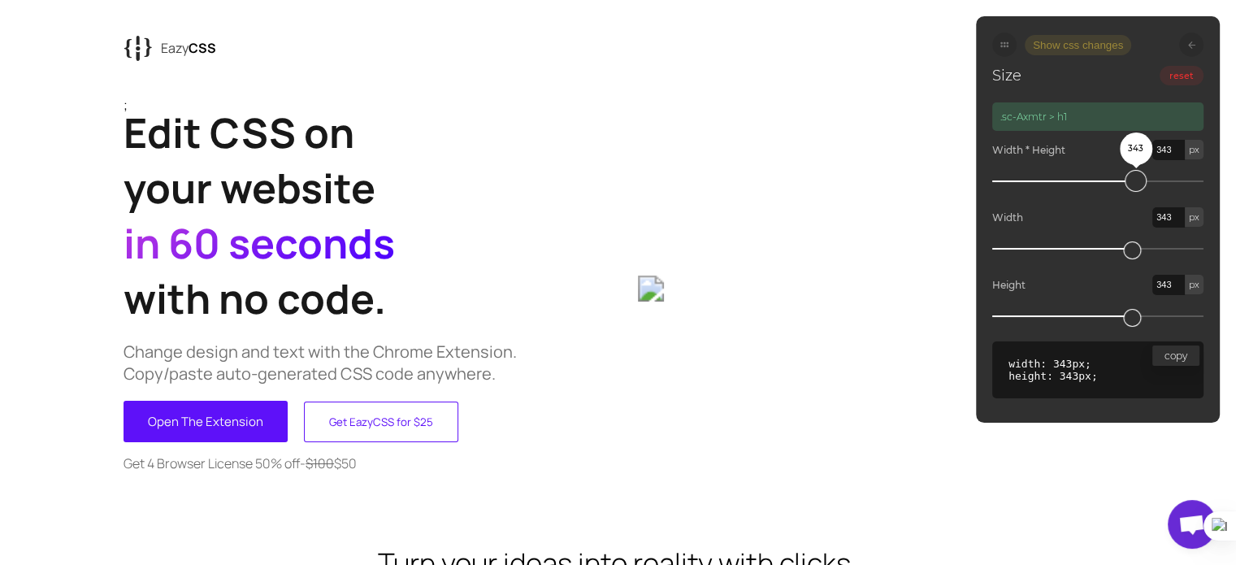
type input "346"
type input "349"
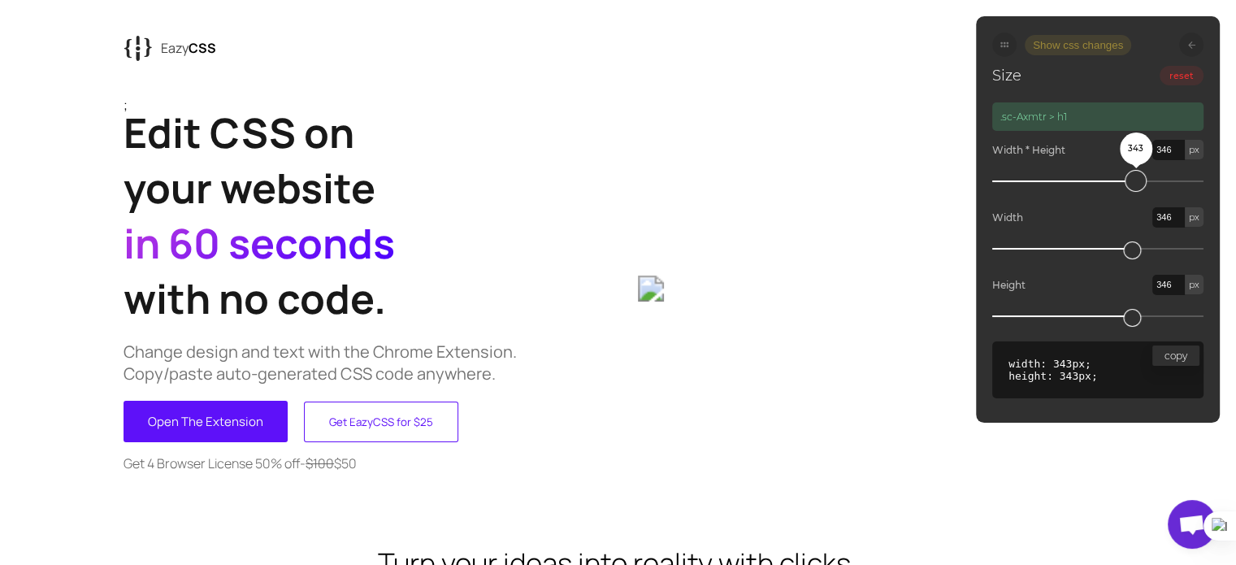
type input "349"
type input "353"
type input "354"
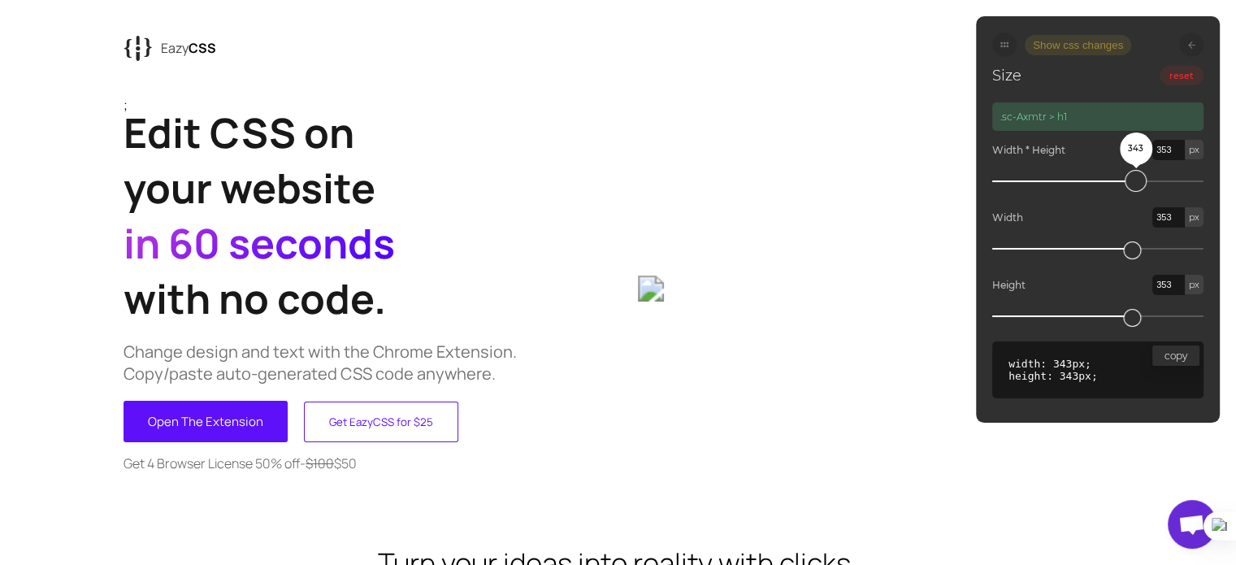
type input "354"
type input "356"
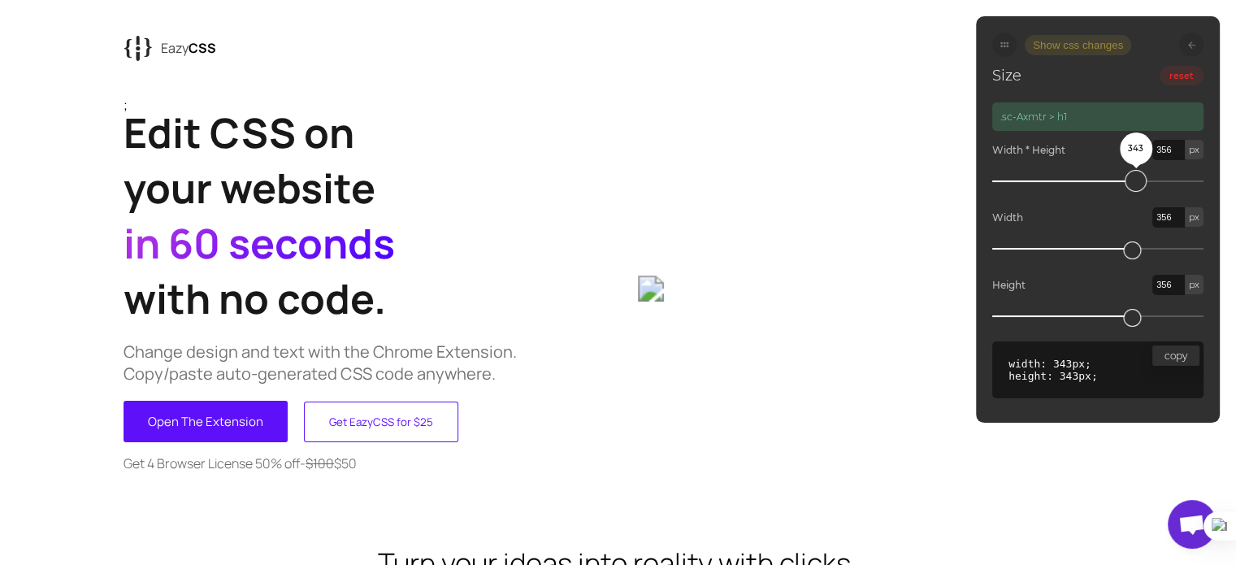
type input "358"
type input "359"
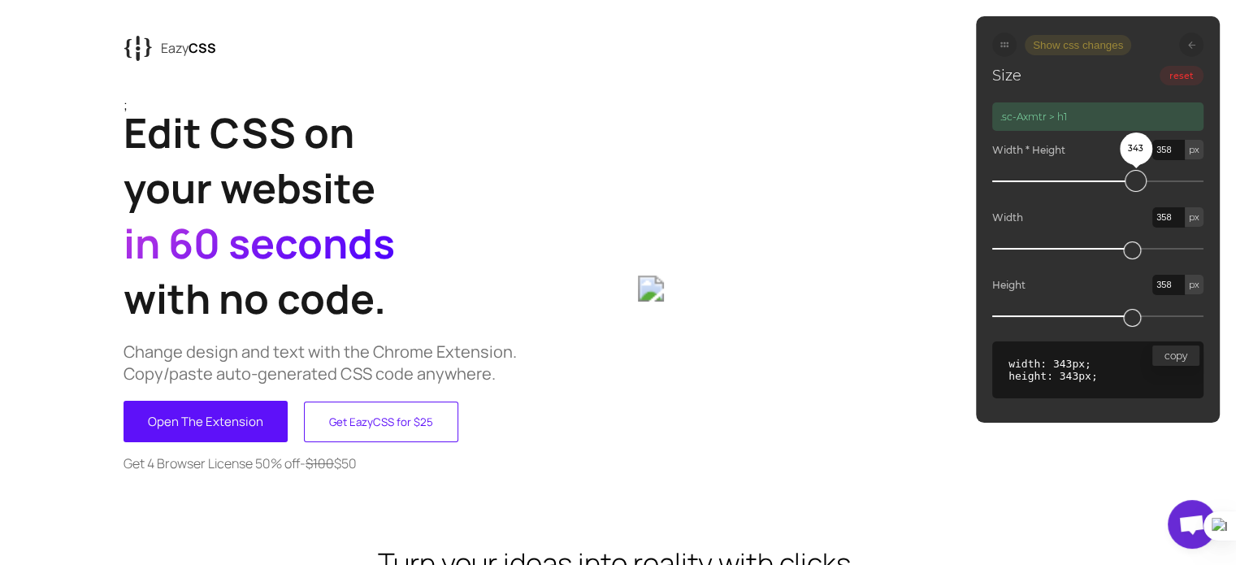
type input "359"
type input "361"
type input "364"
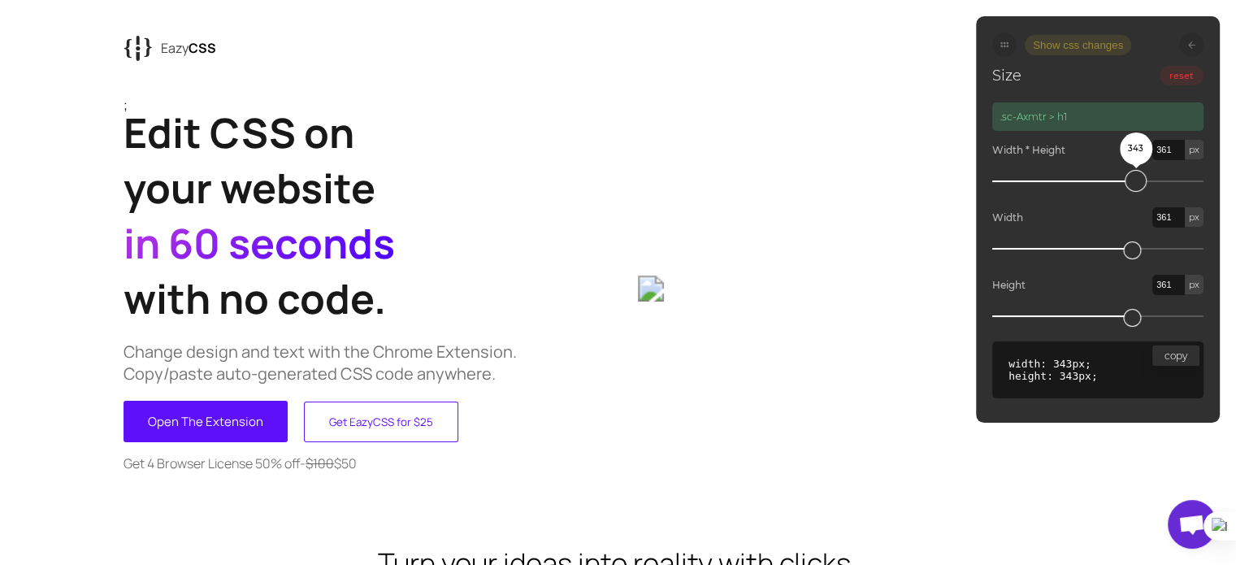
type input "364"
type input "370"
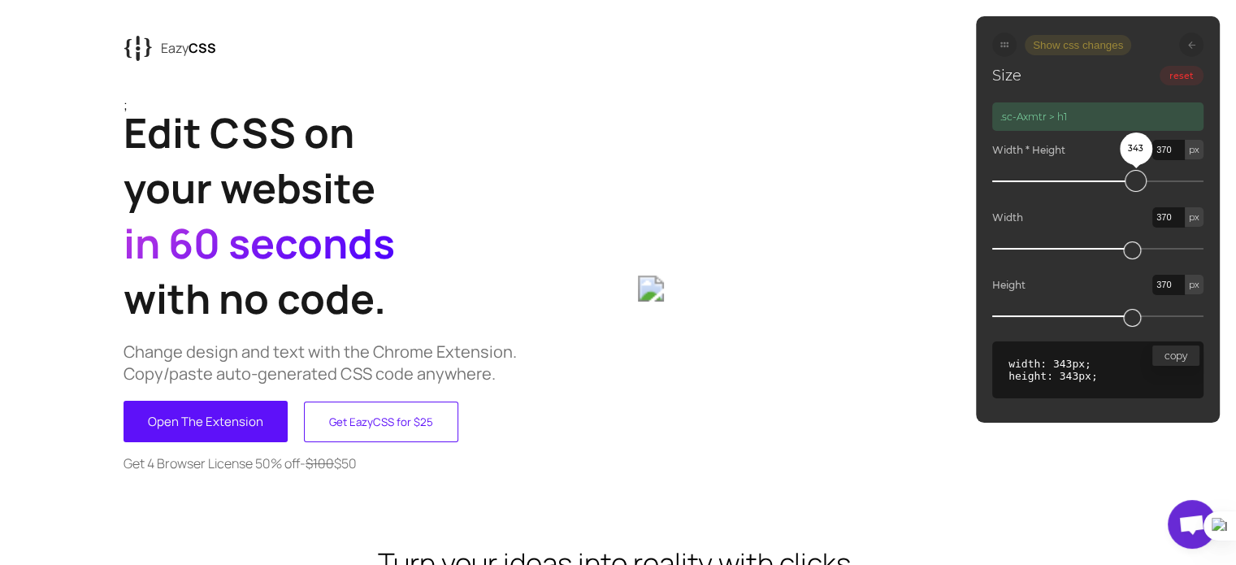
type input "371"
type input "373"
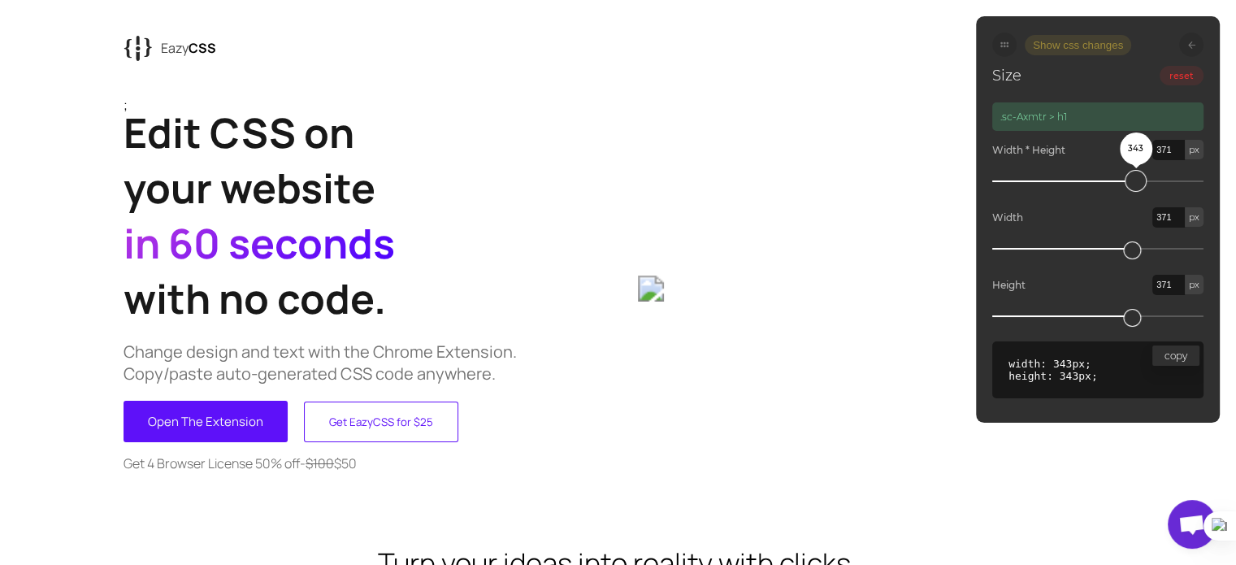
type input "373"
type input "375"
type input "376"
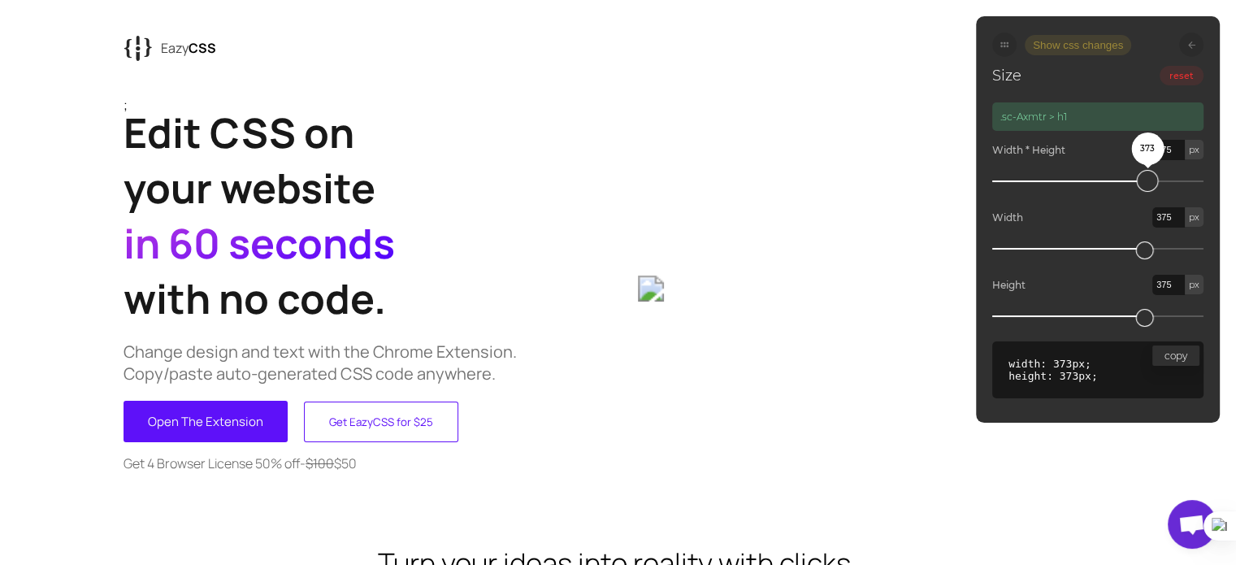
type input "376"
type input "380"
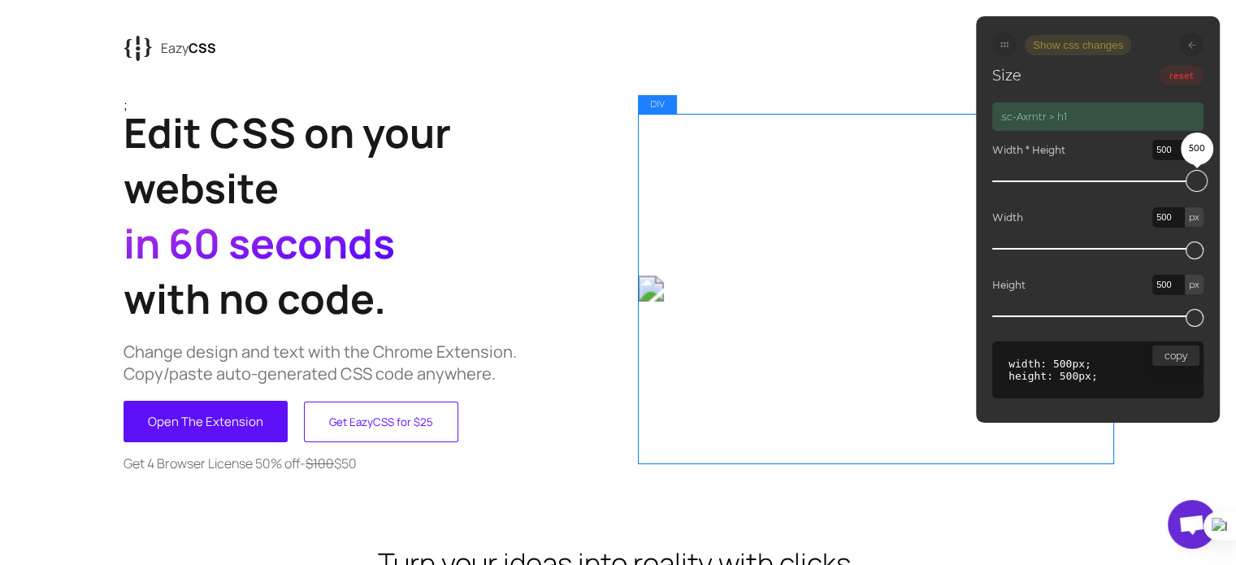
drag, startPoint x: 1062, startPoint y: 181, endPoint x: 1247, endPoint y: 220, distance: 188.5
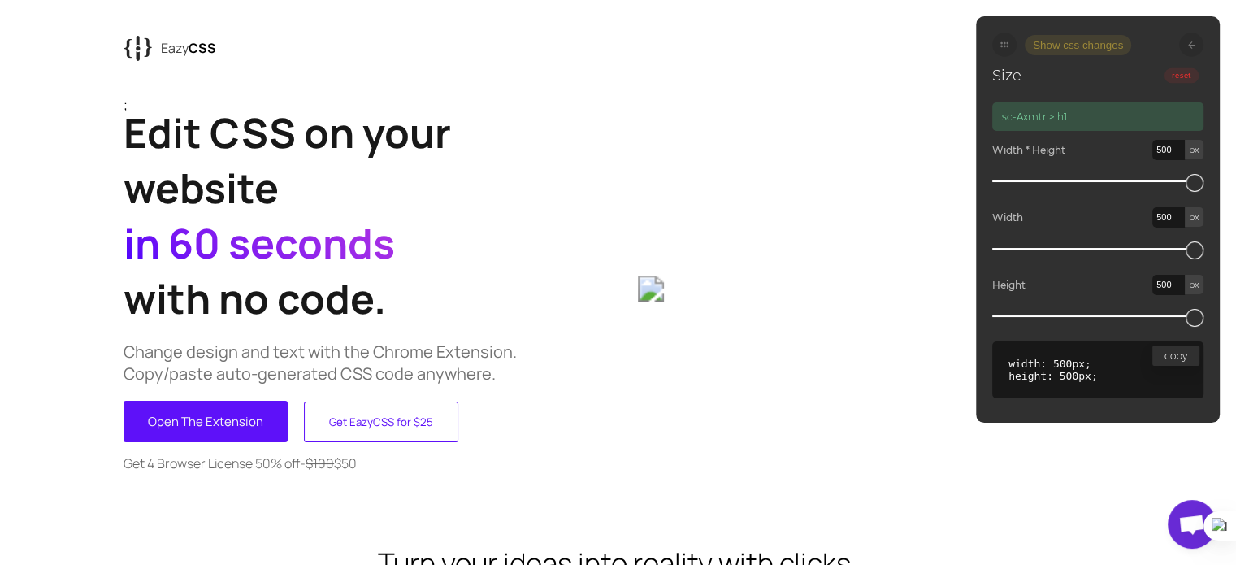
click at [1175, 78] on button "reset" at bounding box center [1181, 75] width 35 height 15
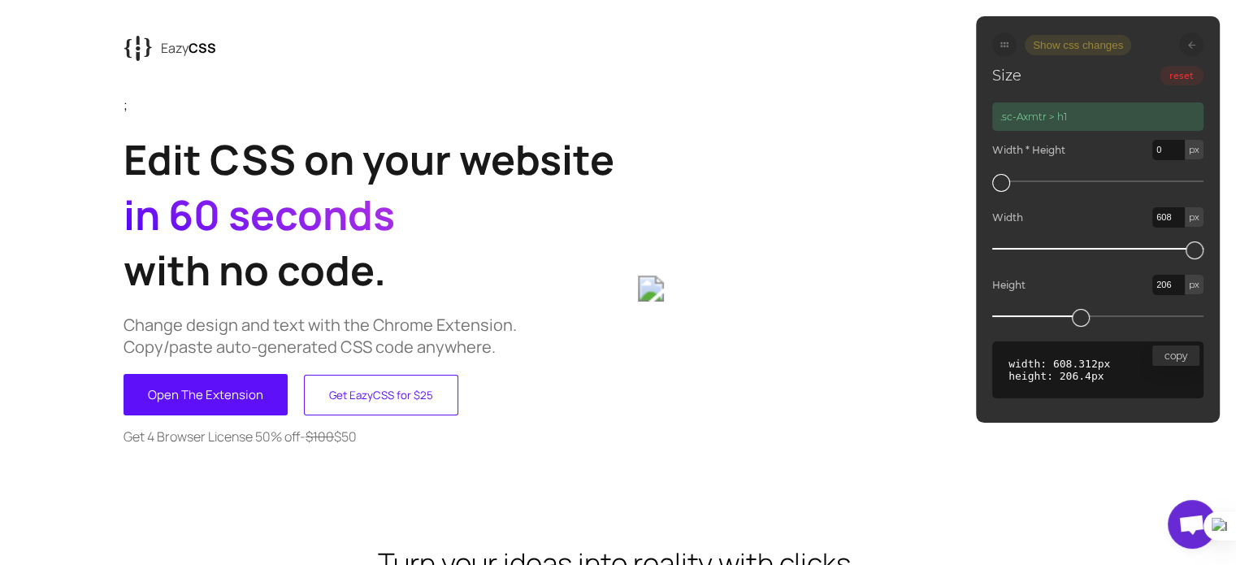
drag, startPoint x: 1089, startPoint y: 312, endPoint x: 1184, endPoint y: 305, distance: 94.5
click at [1184, 305] on div "Height 206 px" at bounding box center [1097, 291] width 211 height 51
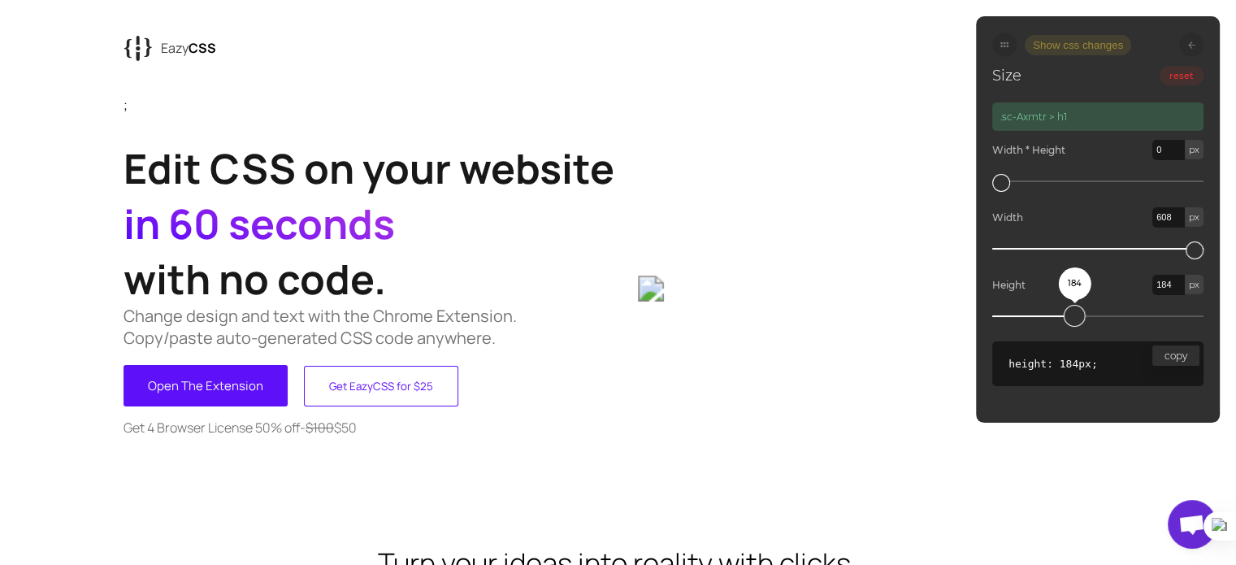
drag, startPoint x: 1078, startPoint y: 311, endPoint x: 1070, endPoint y: 321, distance: 12.7
click at [1070, 321] on div "184" at bounding box center [1074, 316] width 22 height 22
click at [1190, 46] on icon at bounding box center [1191, 44] width 7 height 7
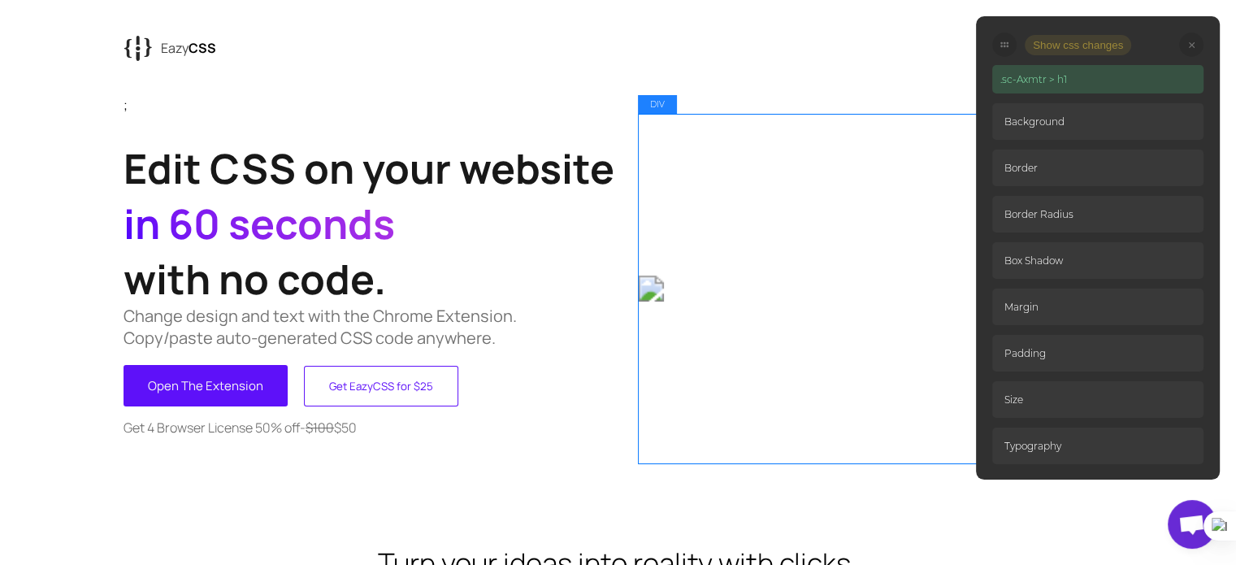
click at [759, 337] on div at bounding box center [875, 288] width 474 height 348
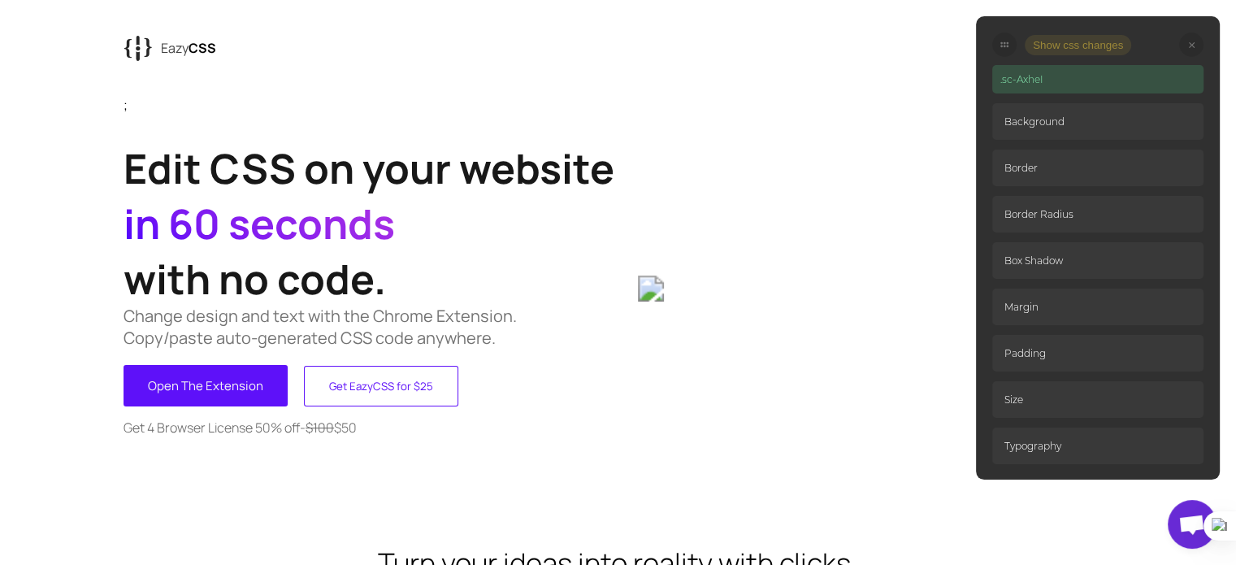
click at [1047, 119] on p "Background" at bounding box center [1097, 121] width 211 height 37
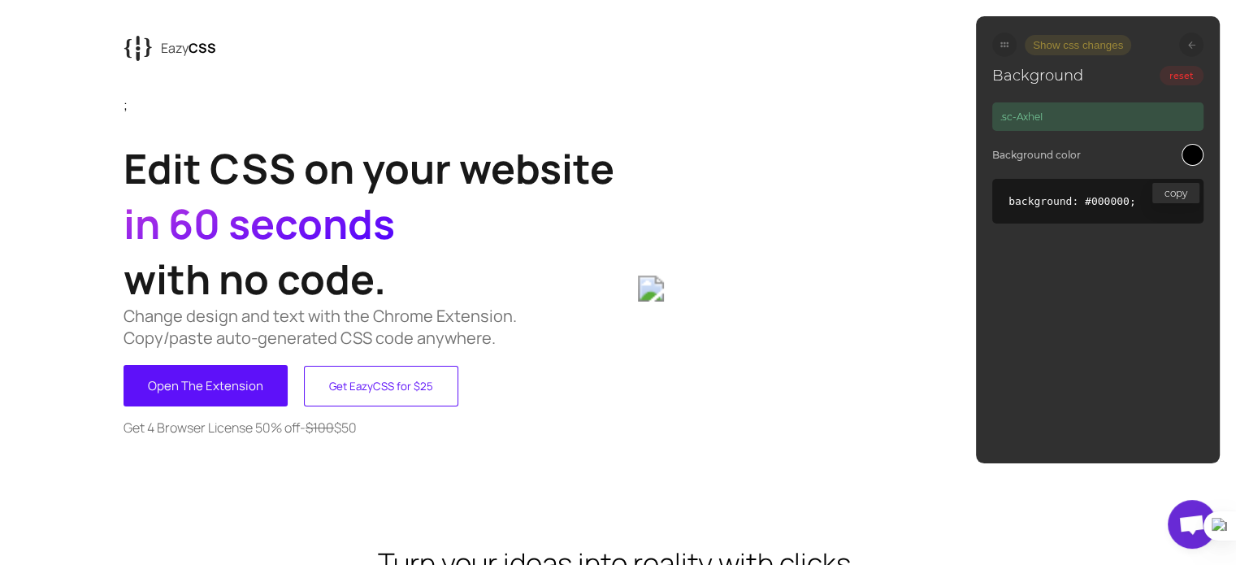
click at [1070, 191] on code "copy background: #000000;" at bounding box center [1097, 201] width 211 height 45
click at [1106, 205] on pre "background: #000000;" at bounding box center [1097, 201] width 179 height 12
click at [1194, 162] on div at bounding box center [1192, 155] width 22 height 22
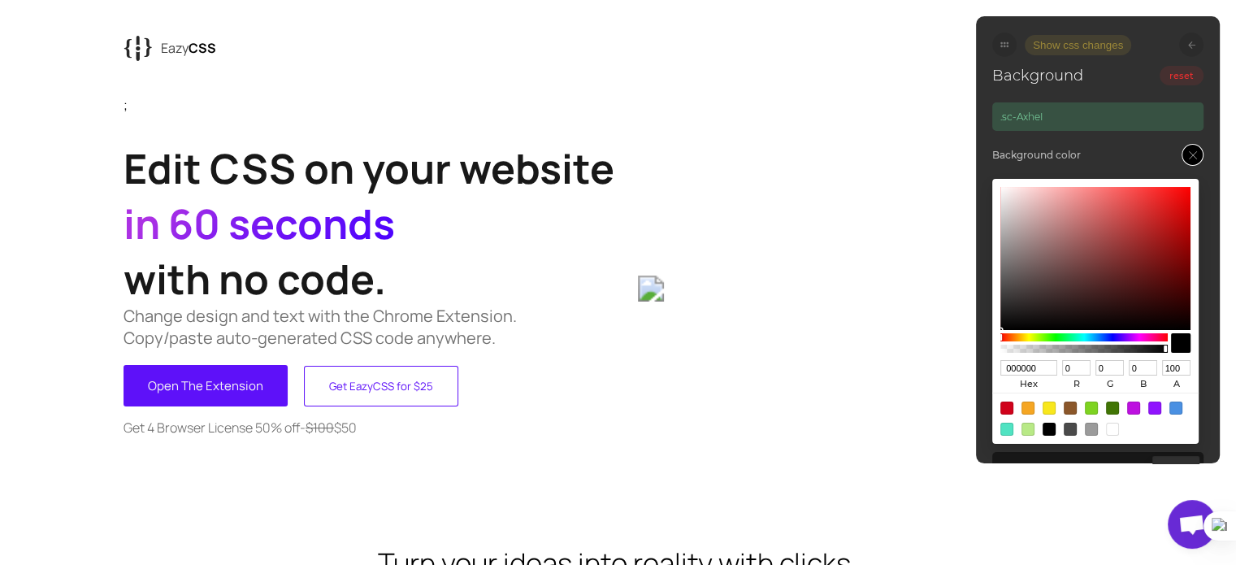
click at [1024, 431] on div at bounding box center [1027, 428] width 13 height 13
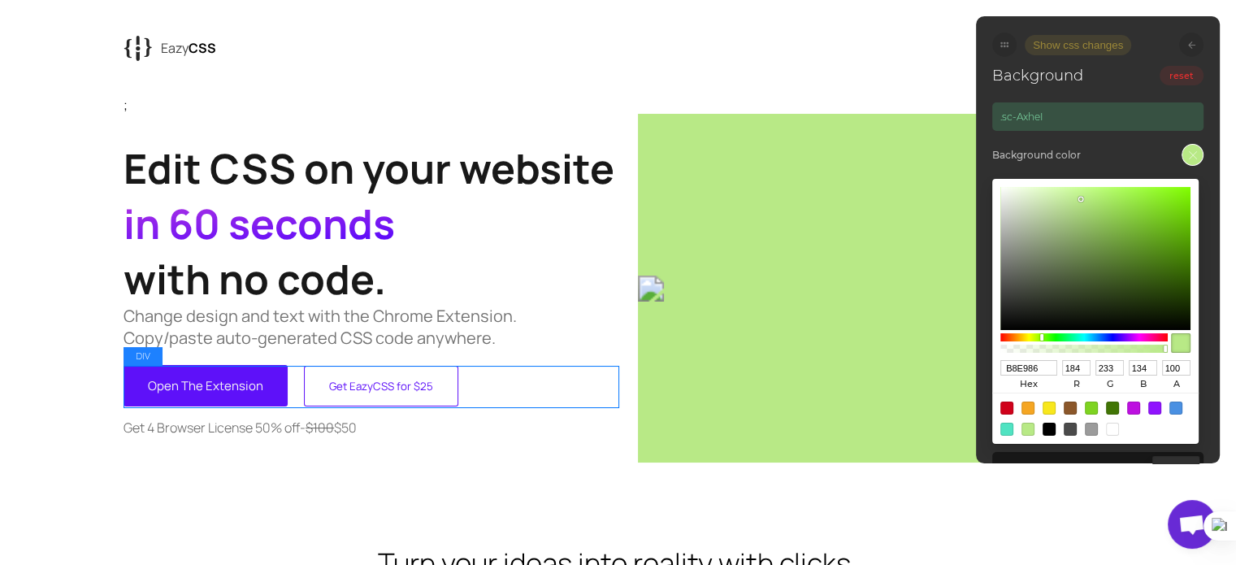
click at [611, 366] on div "Open The Extension Get EazyCSS for $25 Get EazyCSS for $25" at bounding box center [370, 385] width 494 height 41
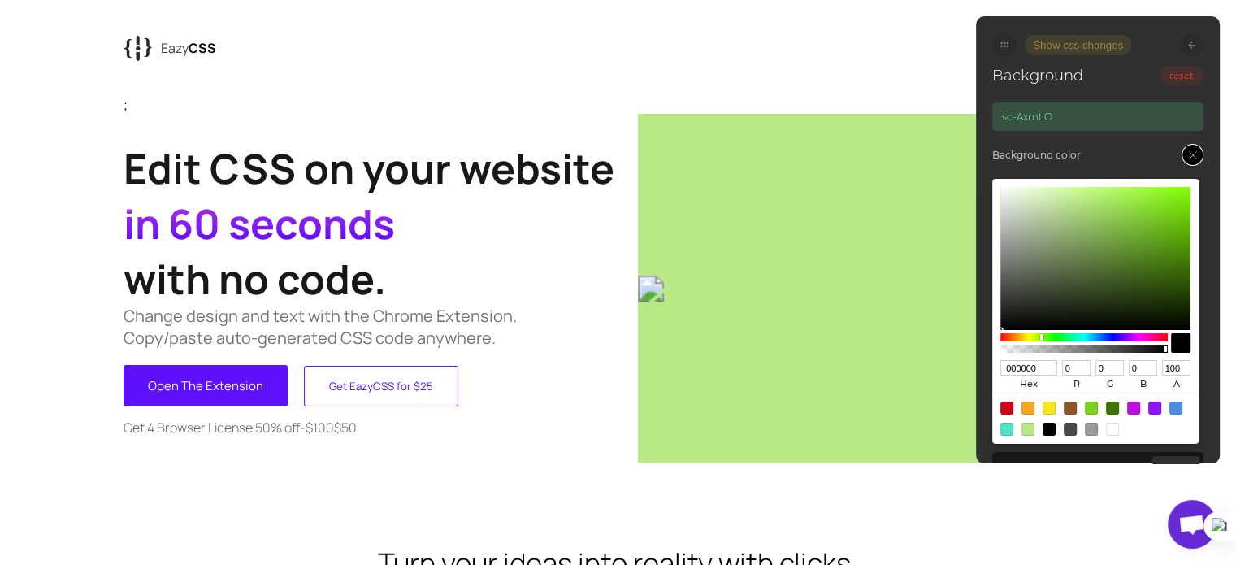
click at [1078, 405] on div at bounding box center [1095, 417] width 206 height 51
click at [1069, 406] on div at bounding box center [1069, 407] width 13 height 13
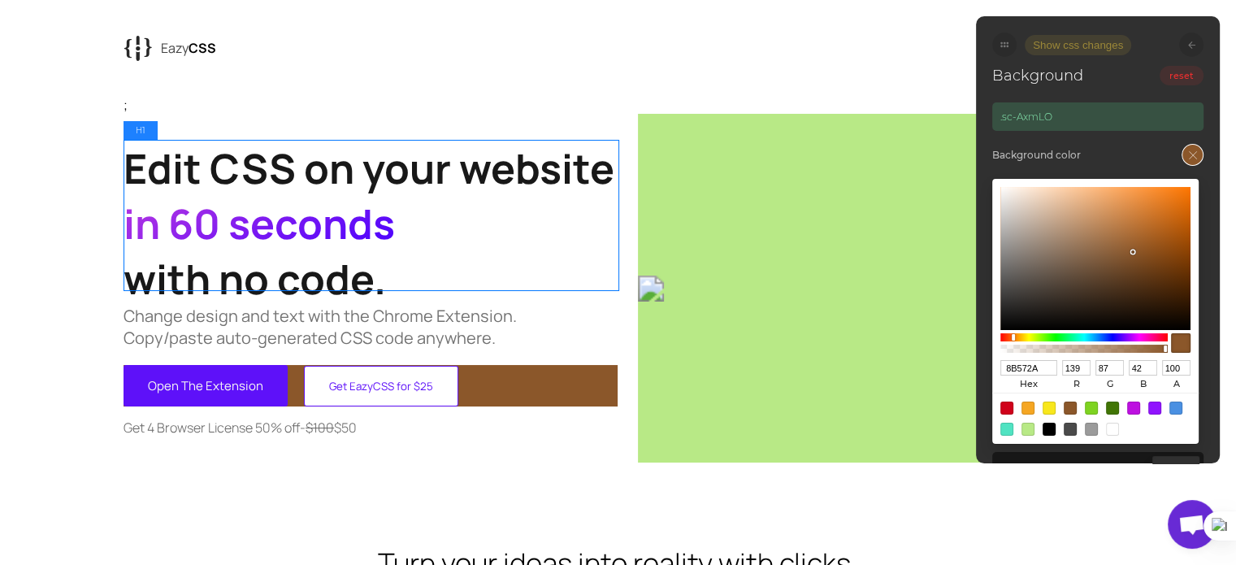
click at [552, 217] on h1 "Edit CSS on your website in 60 seconds with no code." at bounding box center [370, 215] width 494 height 149
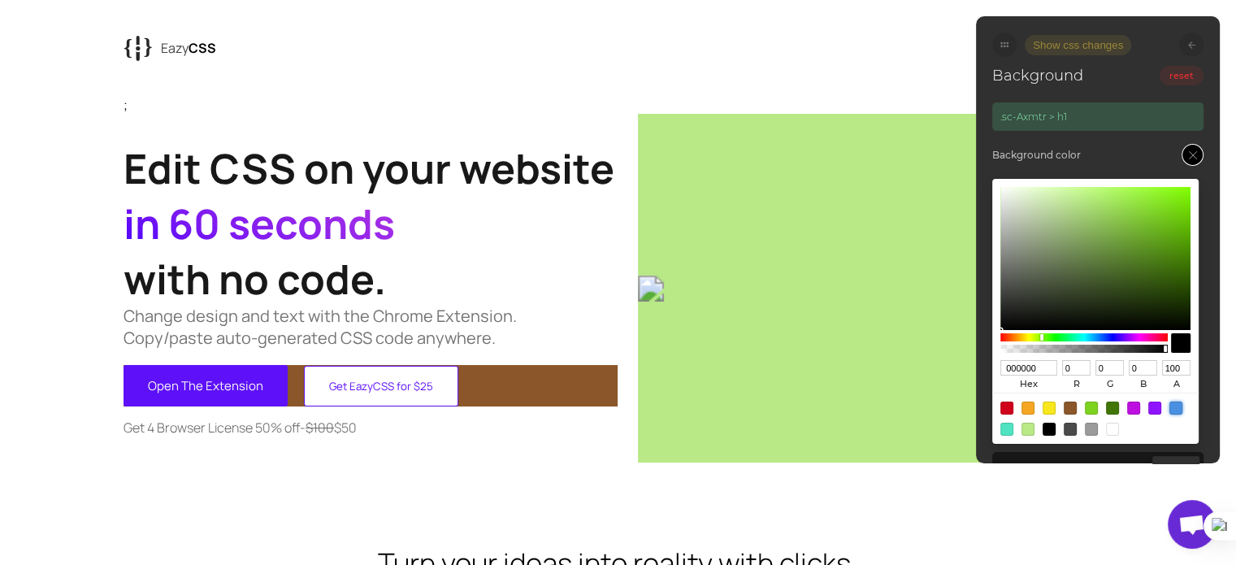
click at [1175, 402] on div at bounding box center [1175, 407] width 13 height 13
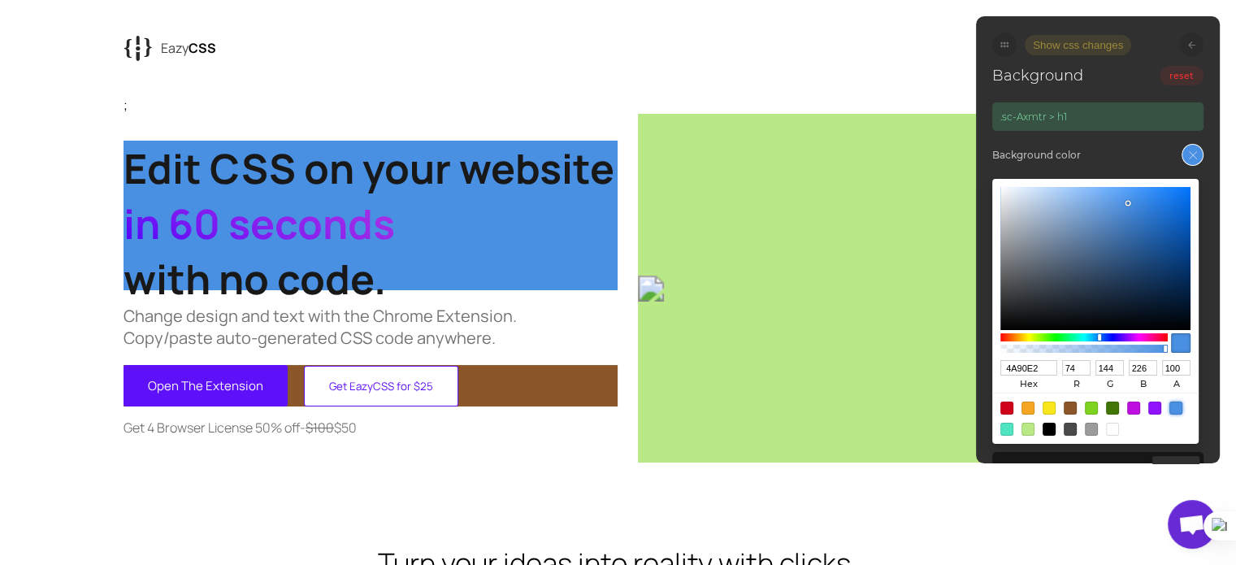
click at [1021, 406] on div at bounding box center [1027, 407] width 13 height 13
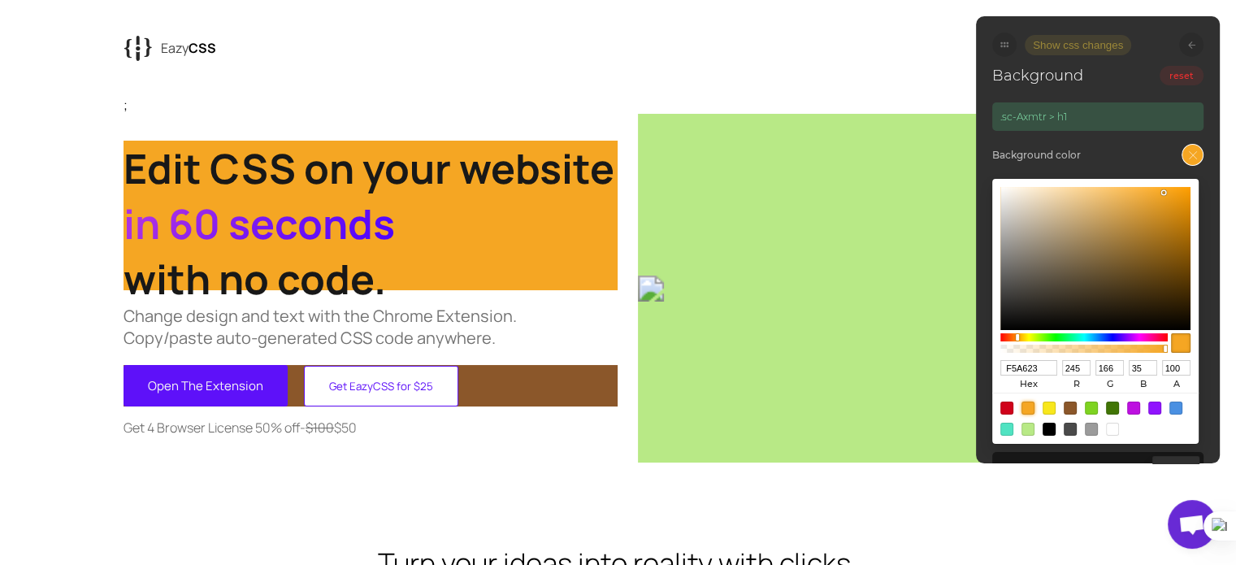
click at [1005, 408] on div at bounding box center [1006, 407] width 13 height 13
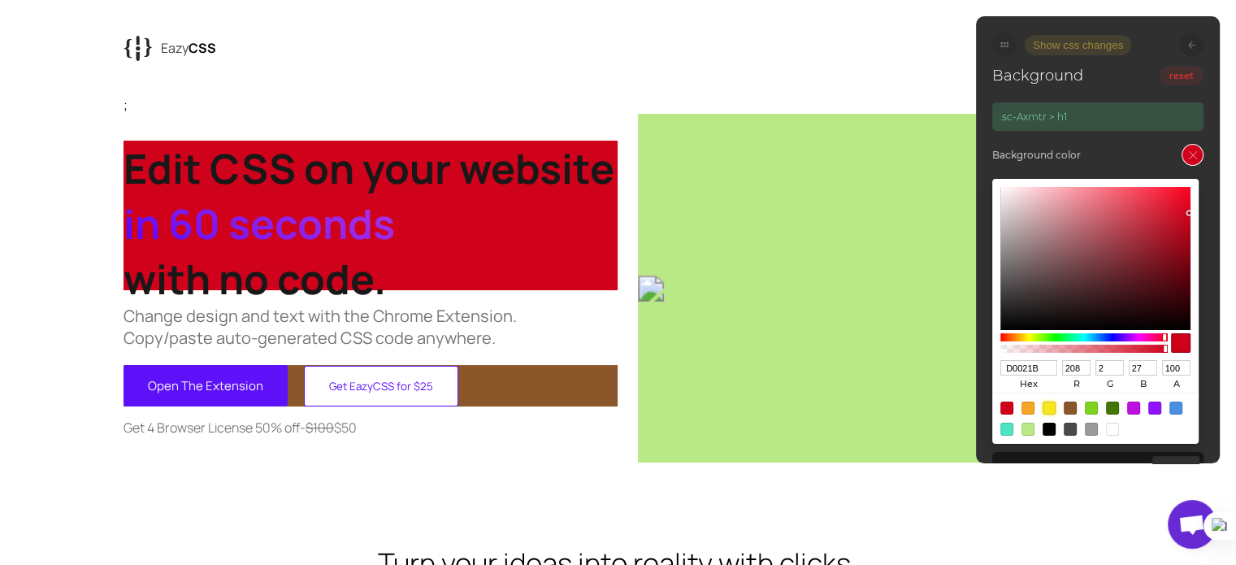
click at [1052, 406] on div at bounding box center [1048, 407] width 13 height 13
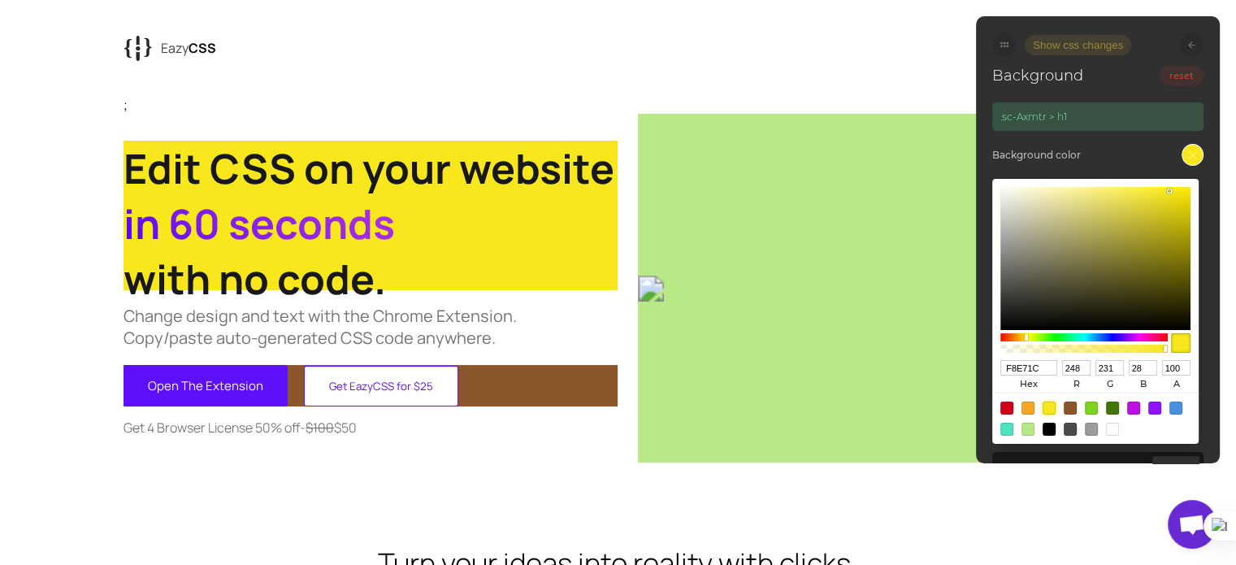
click at [1067, 407] on div at bounding box center [1069, 407] width 13 height 13
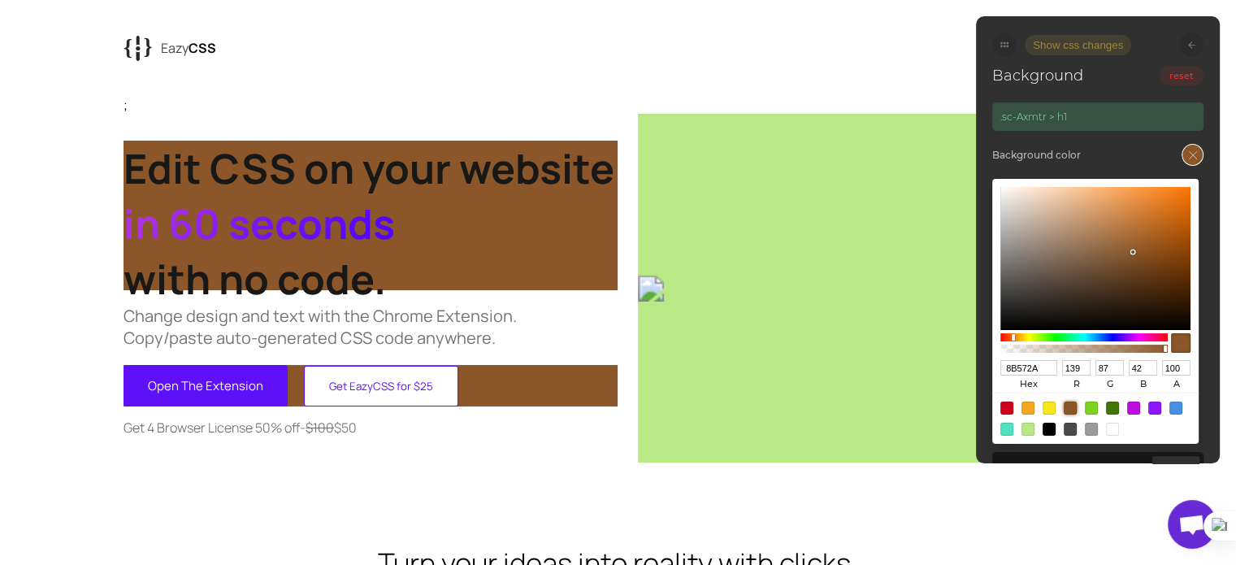
click at [1096, 408] on div at bounding box center [1090, 407] width 13 height 13
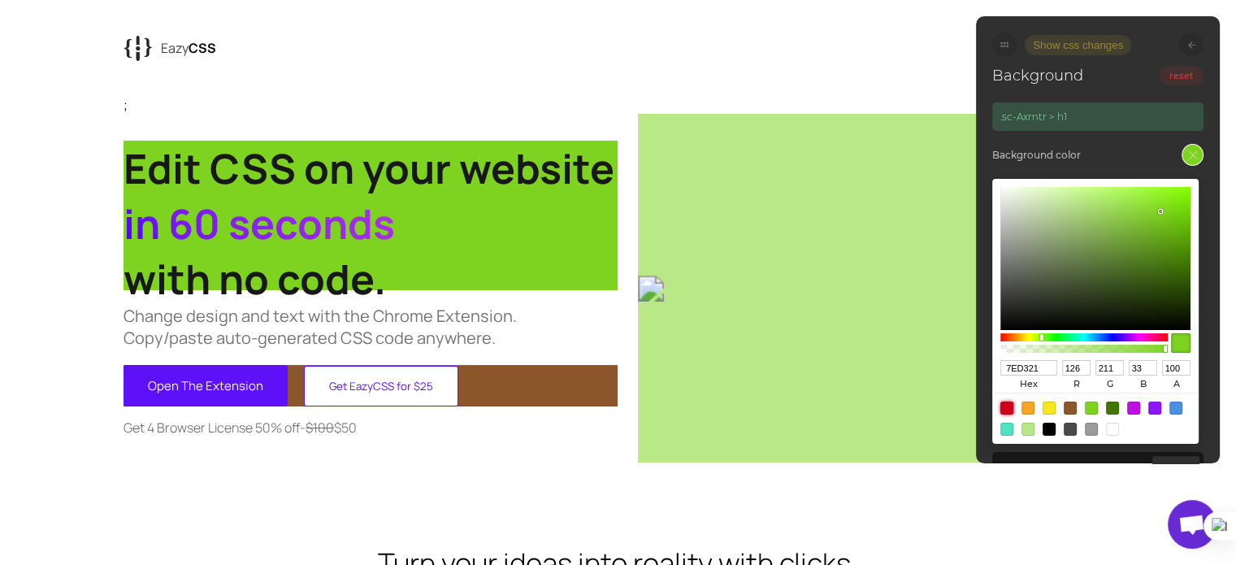
click at [1009, 402] on div at bounding box center [1006, 407] width 13 height 13
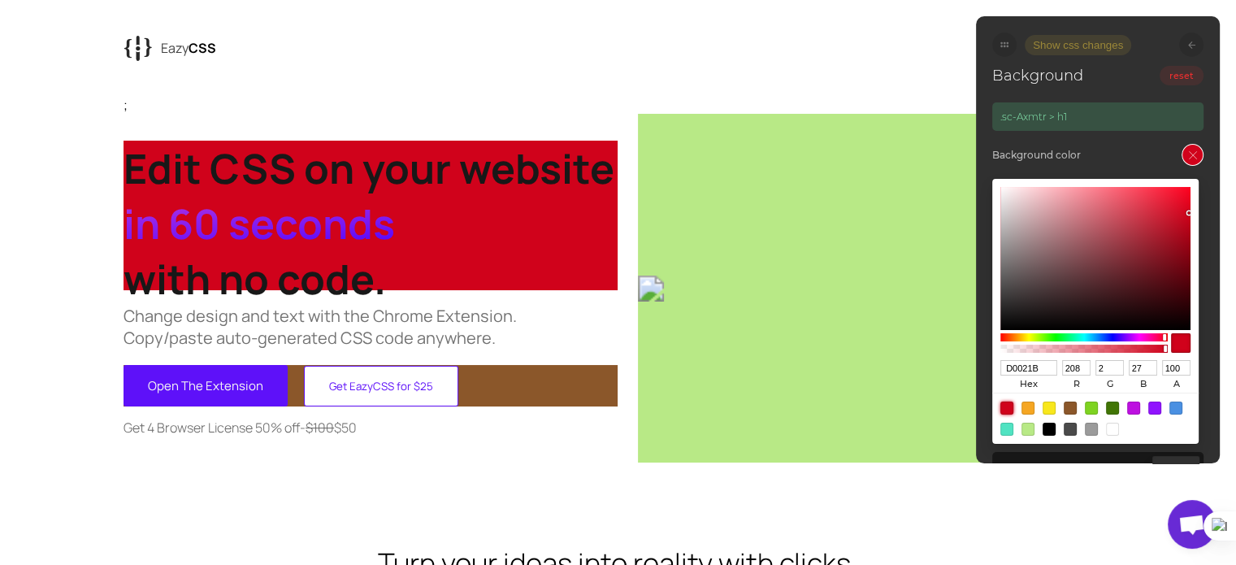
click at [1048, 409] on div at bounding box center [1048, 407] width 13 height 13
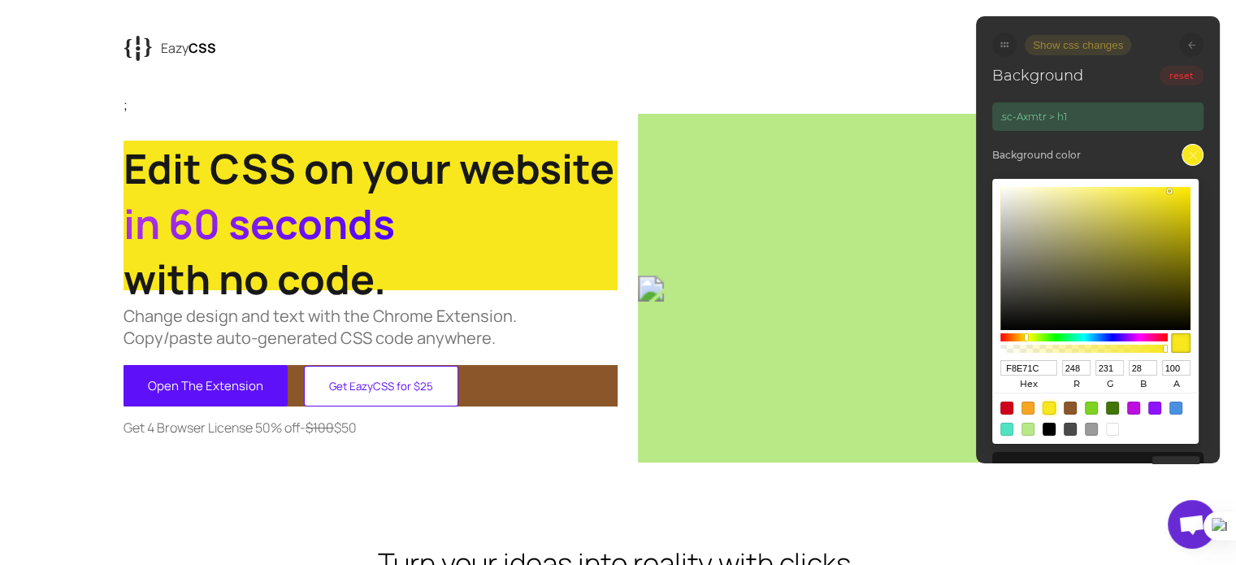
click at [1041, 363] on input "F8E71C" at bounding box center [1028, 367] width 57 height 15
click at [1118, 428] on div at bounding box center [1112, 428] width 13 height 13
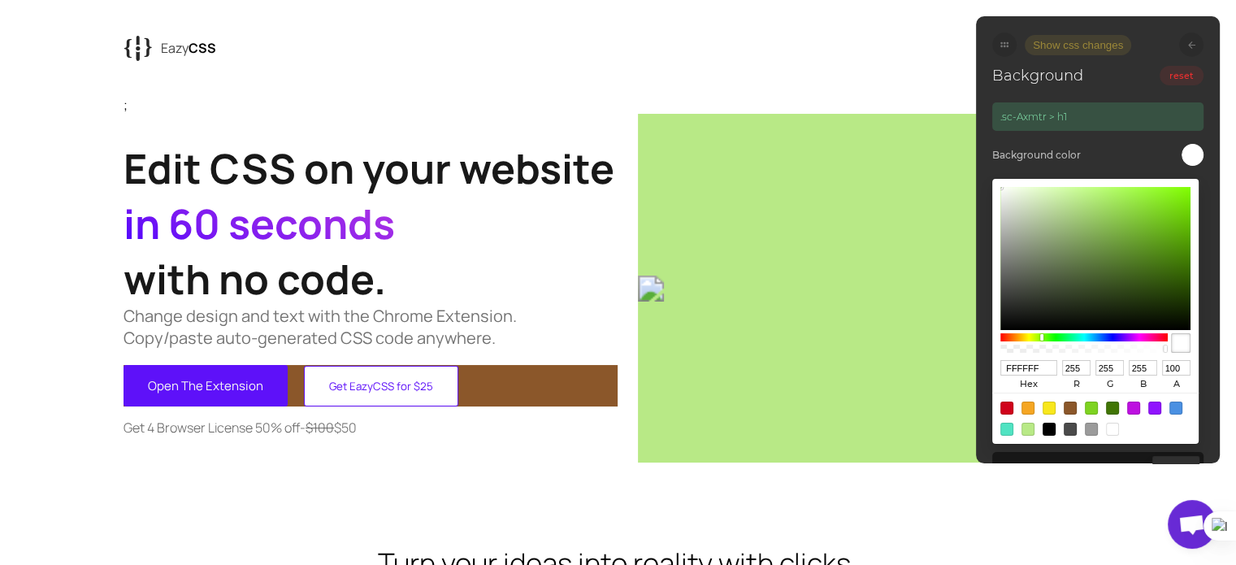
click at [1192, 47] on icon at bounding box center [1191, 44] width 7 height 7
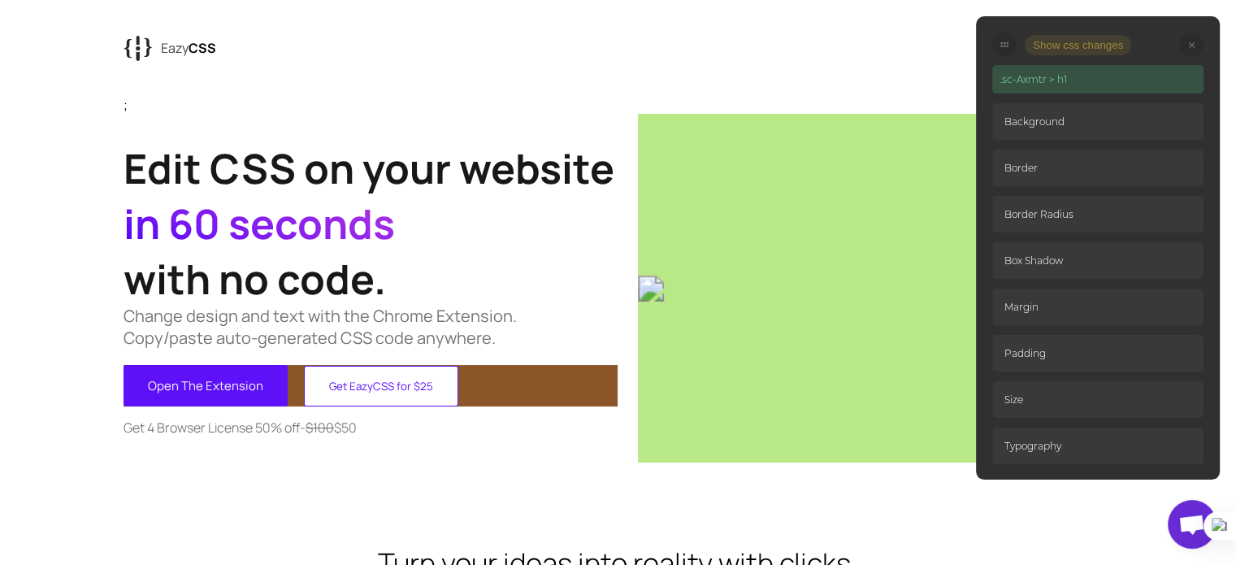
click at [1192, 46] on icon at bounding box center [1191, 44] width 6 height 6
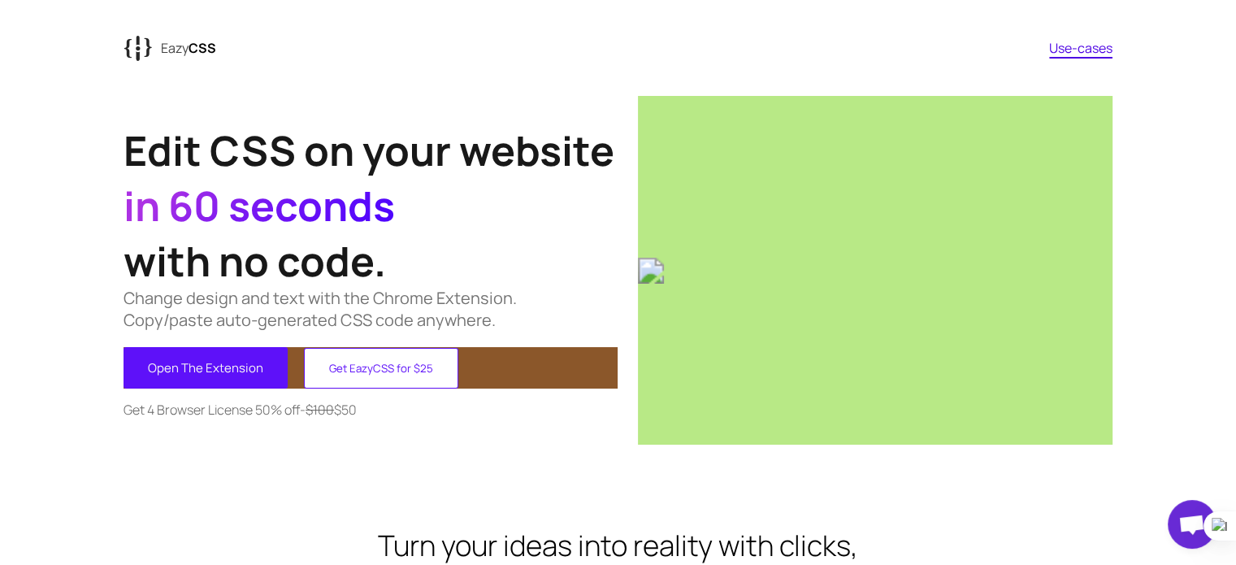
click at [354, 180] on span "in 60 seconds" at bounding box center [258, 205] width 271 height 55
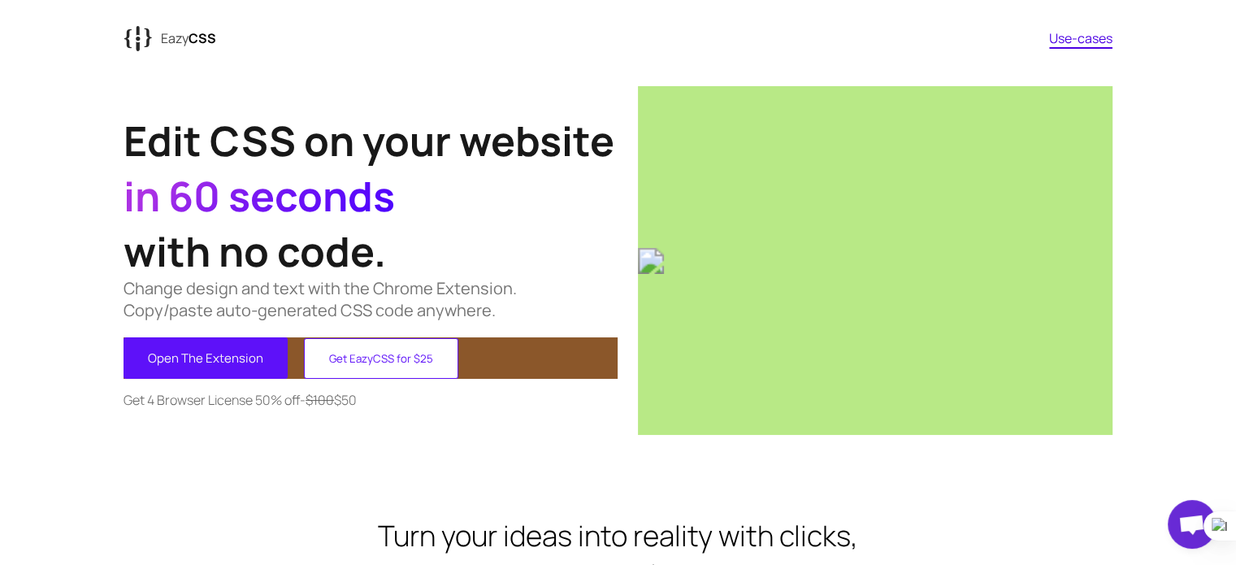
click at [254, 379] on div "Edit CSS on your website in 60 seconds with no code. Change design and text wit…" at bounding box center [370, 260] width 494 height 348
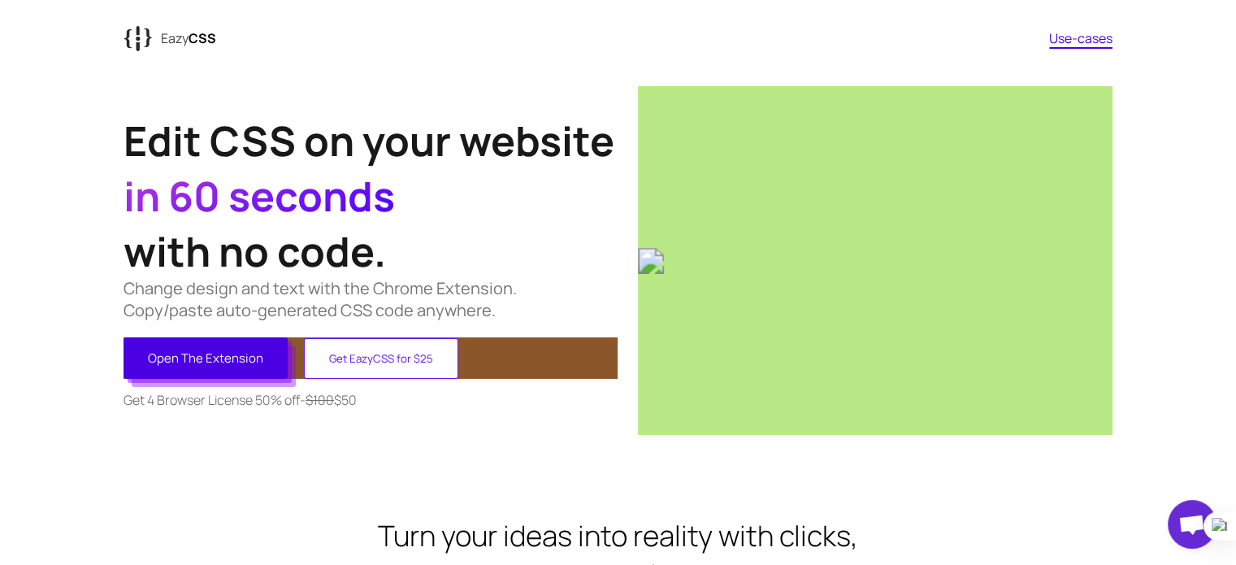
click at [237, 364] on button "Open The Extension" at bounding box center [205, 357] width 164 height 41
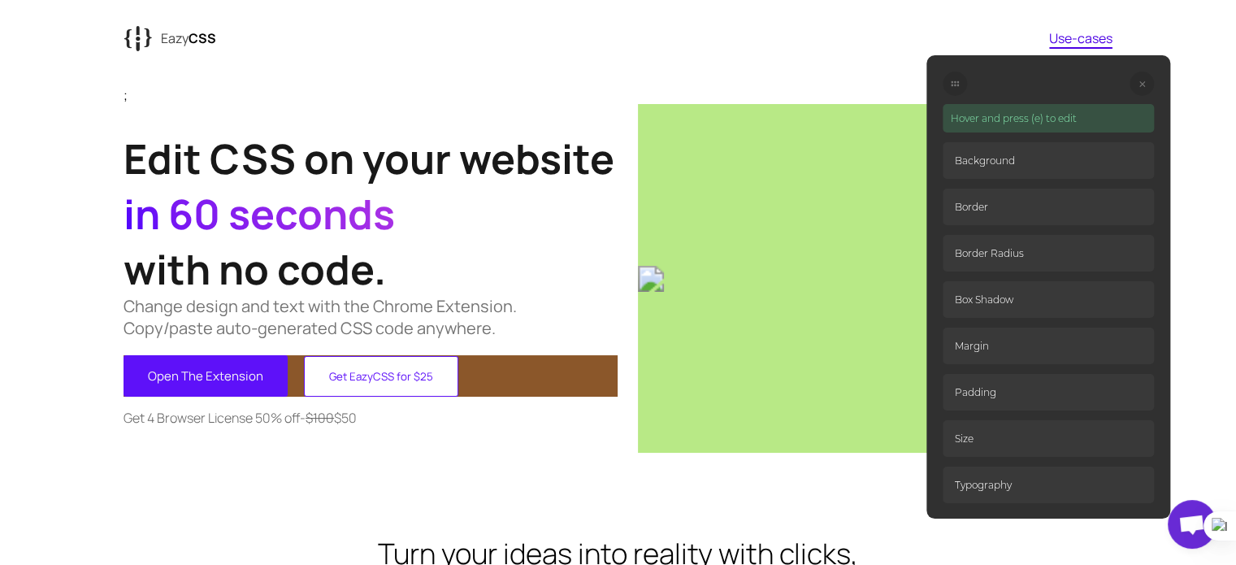
drag, startPoint x: 1006, startPoint y: 50, endPoint x: 955, endPoint y: 89, distance: 64.2
click at [955, 89] on div at bounding box center [954, 83] width 24 height 24
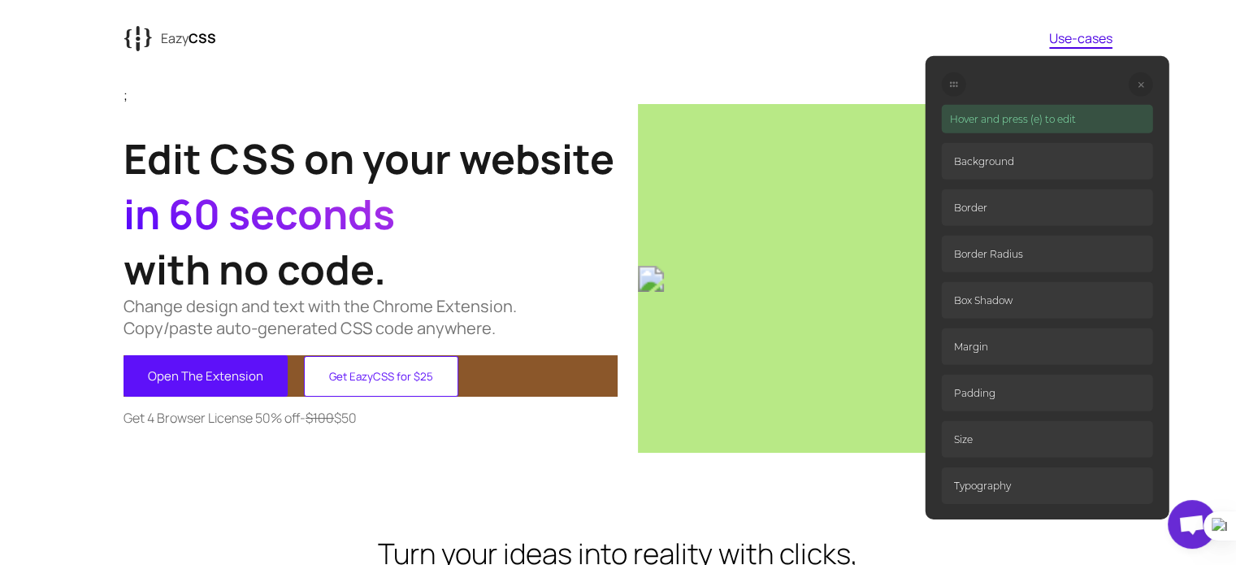
click at [1137, 81] on icon at bounding box center [1140, 84] width 6 height 6
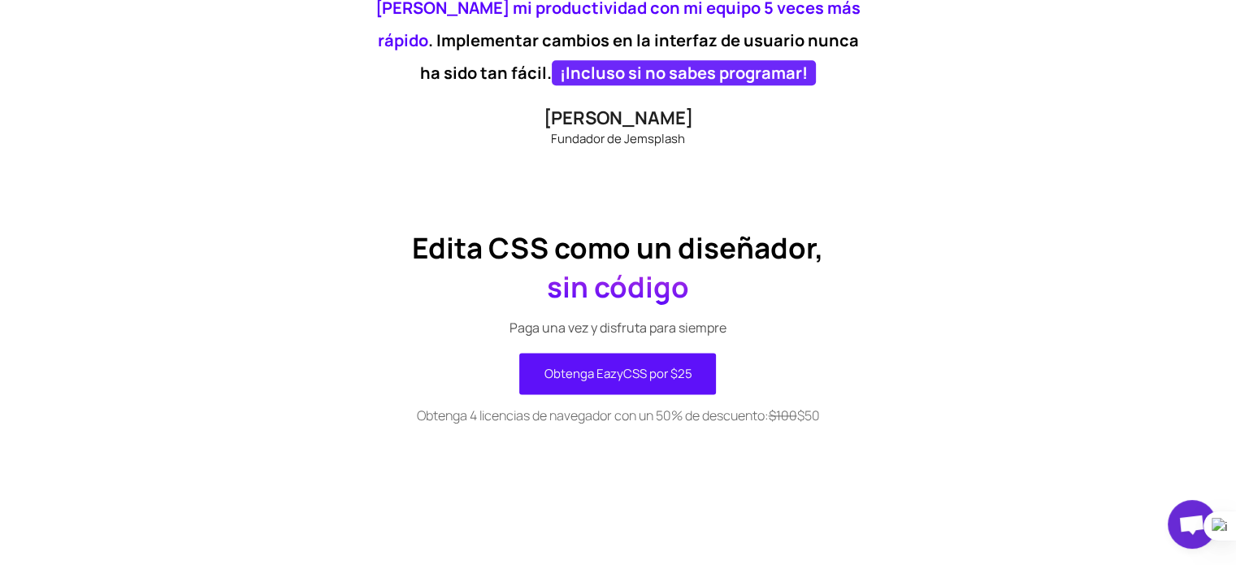
scroll to position [2008, 0]
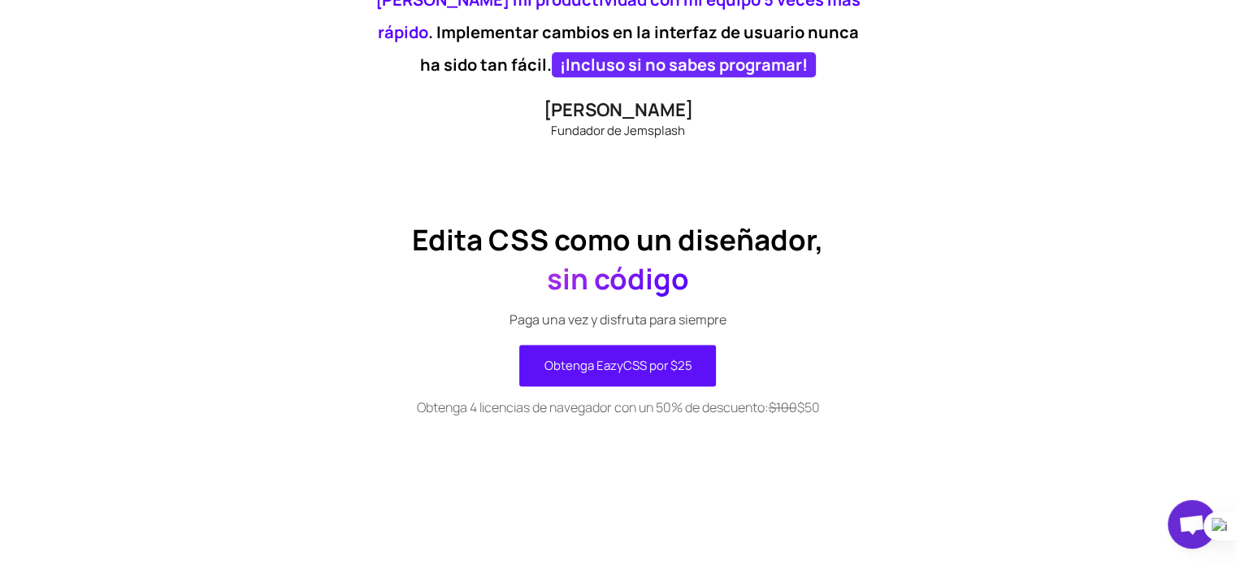
click at [716, 317] on font "Paga una vez y disfruta para siempre" at bounding box center [617, 319] width 217 height 18
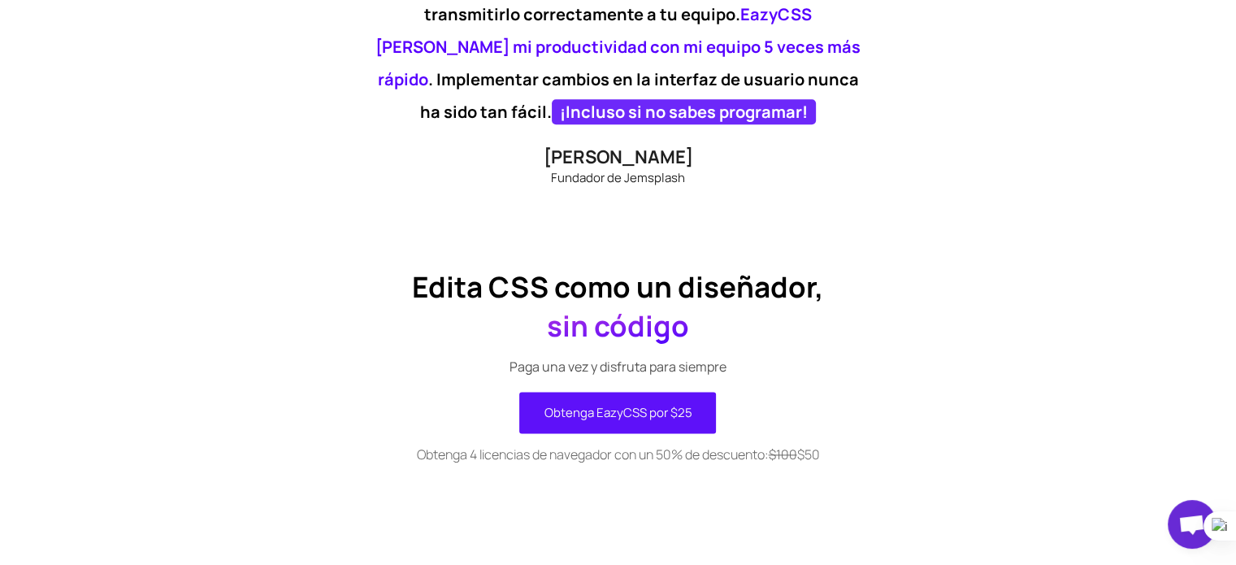
scroll to position [2042, 0]
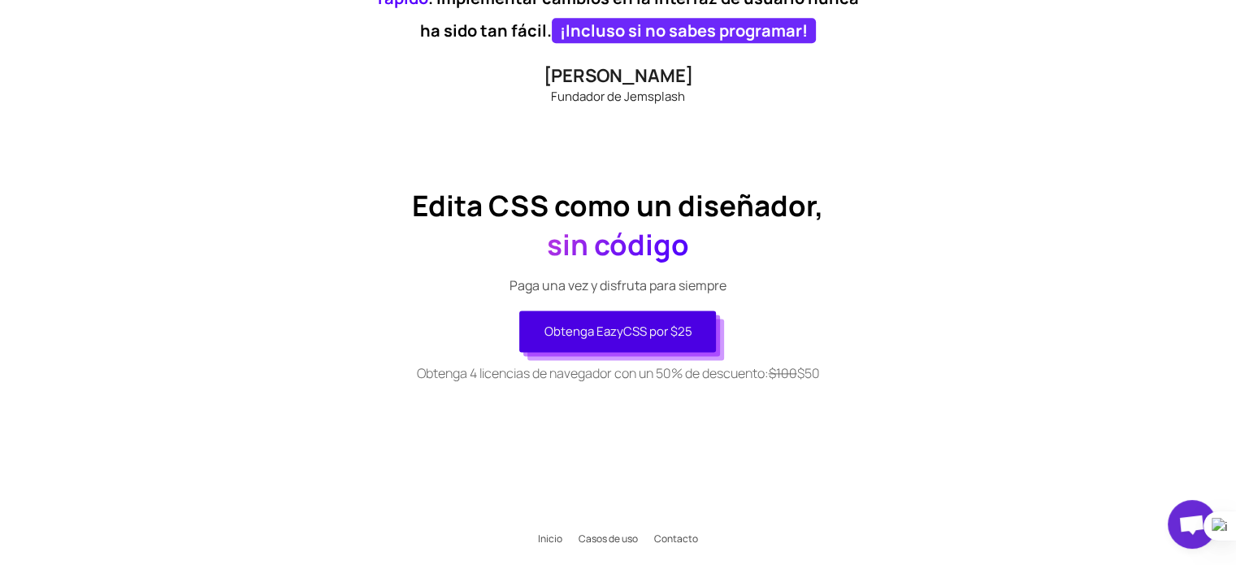
click at [621, 315] on button "Obtenga EazyCSS por $25" at bounding box center [617, 330] width 197 height 41
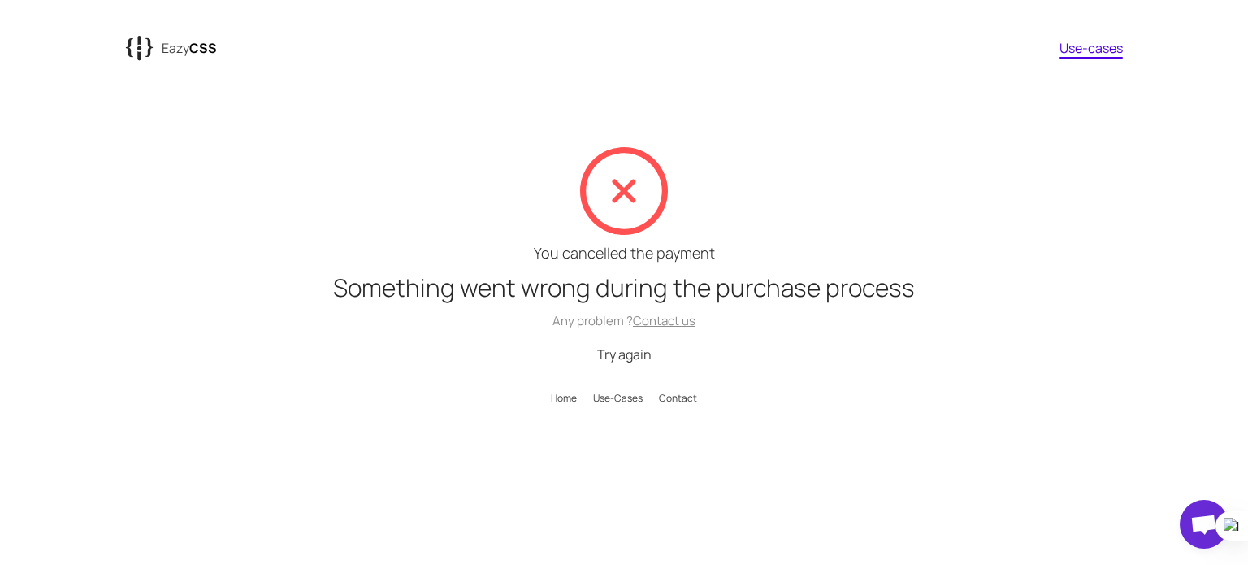
click at [624, 194] on icon at bounding box center [624, 192] width 24 height 24
click at [621, 356] on link "Try again" at bounding box center [624, 354] width 54 height 18
